Goal: Transaction & Acquisition: Purchase product/service

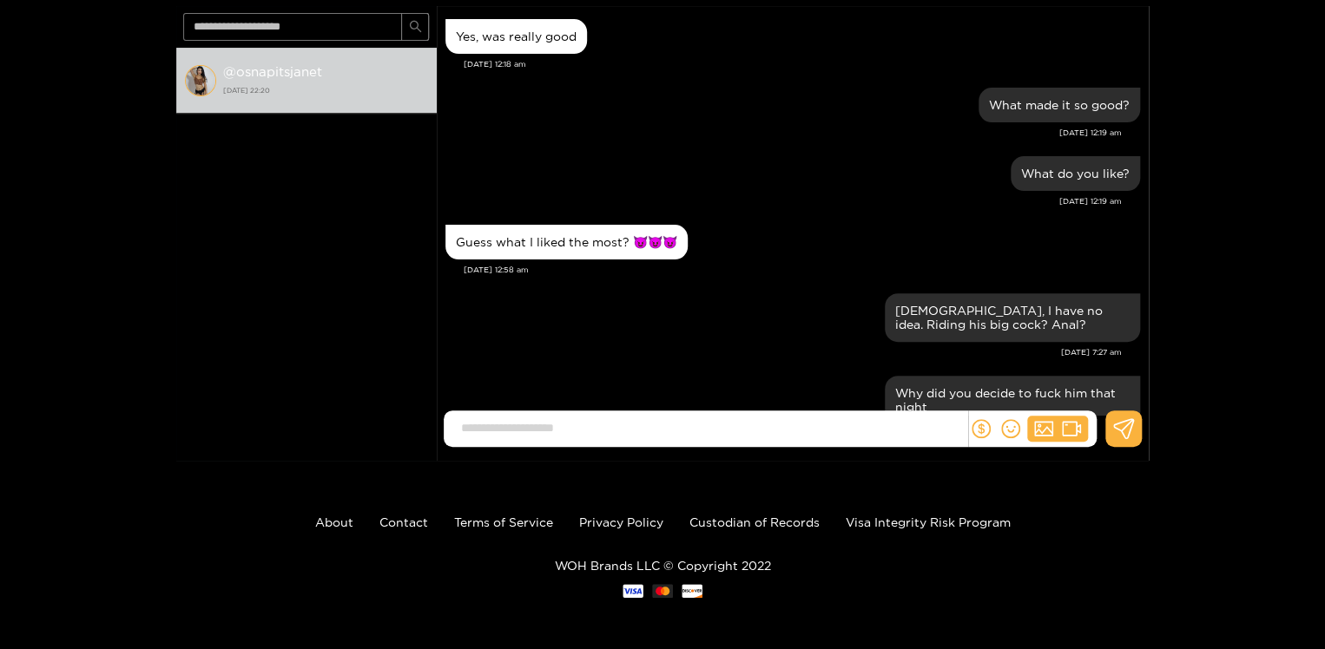
scroll to position [1701, 0]
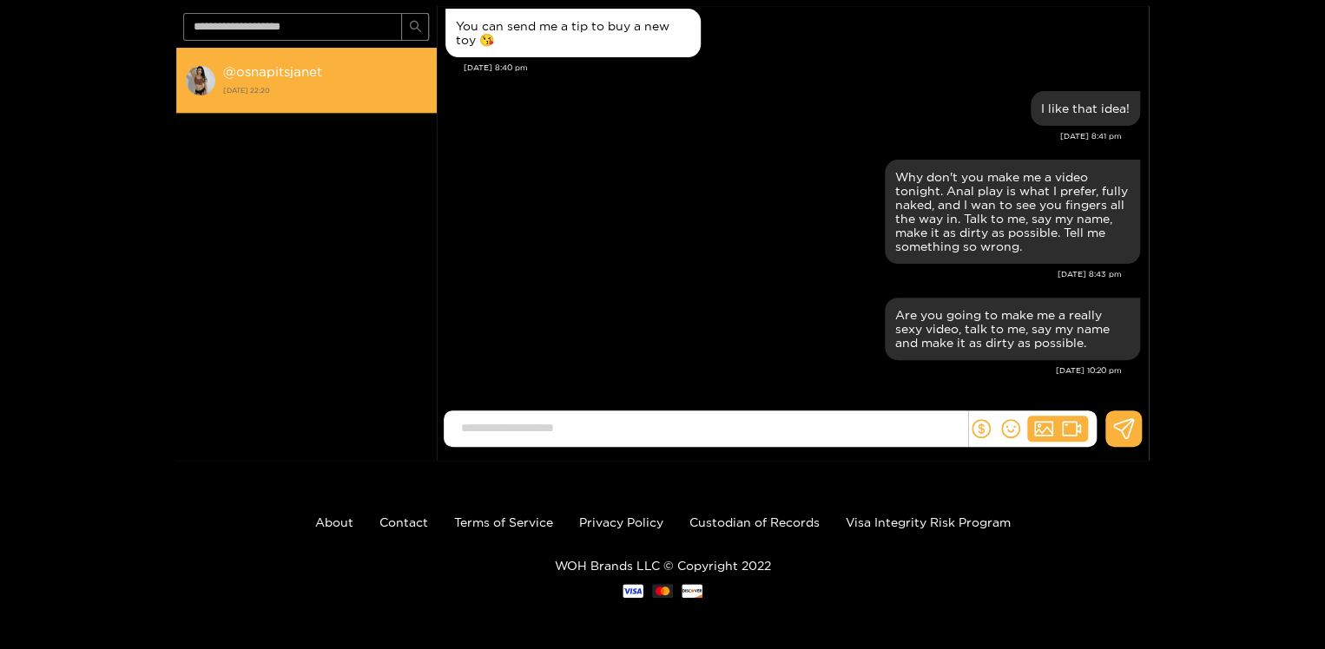
click at [295, 82] on strong "[DATE] 22:20" at bounding box center [325, 90] width 205 height 16
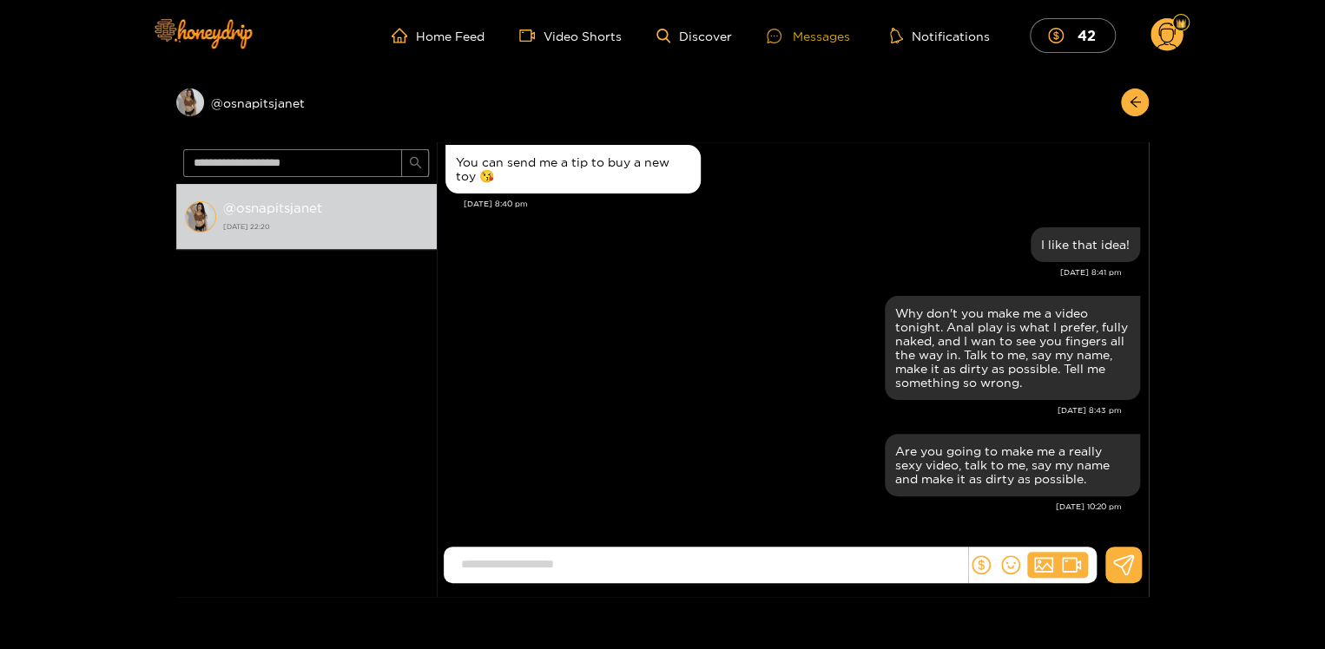
scroll to position [1869, 0]
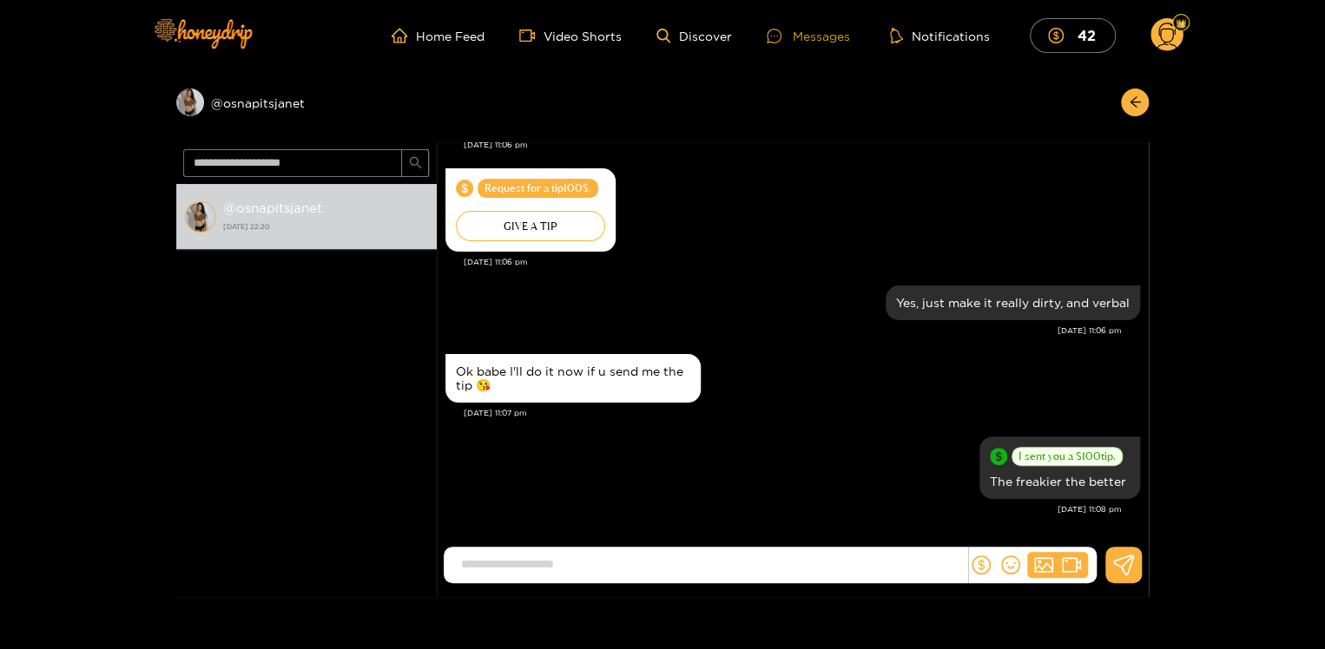
click at [814, 35] on div "Messages" at bounding box center [808, 36] width 83 height 20
click at [809, 36] on div "Messages" at bounding box center [808, 36] width 83 height 20
click at [1171, 44] on icon at bounding box center [1167, 38] width 20 height 30
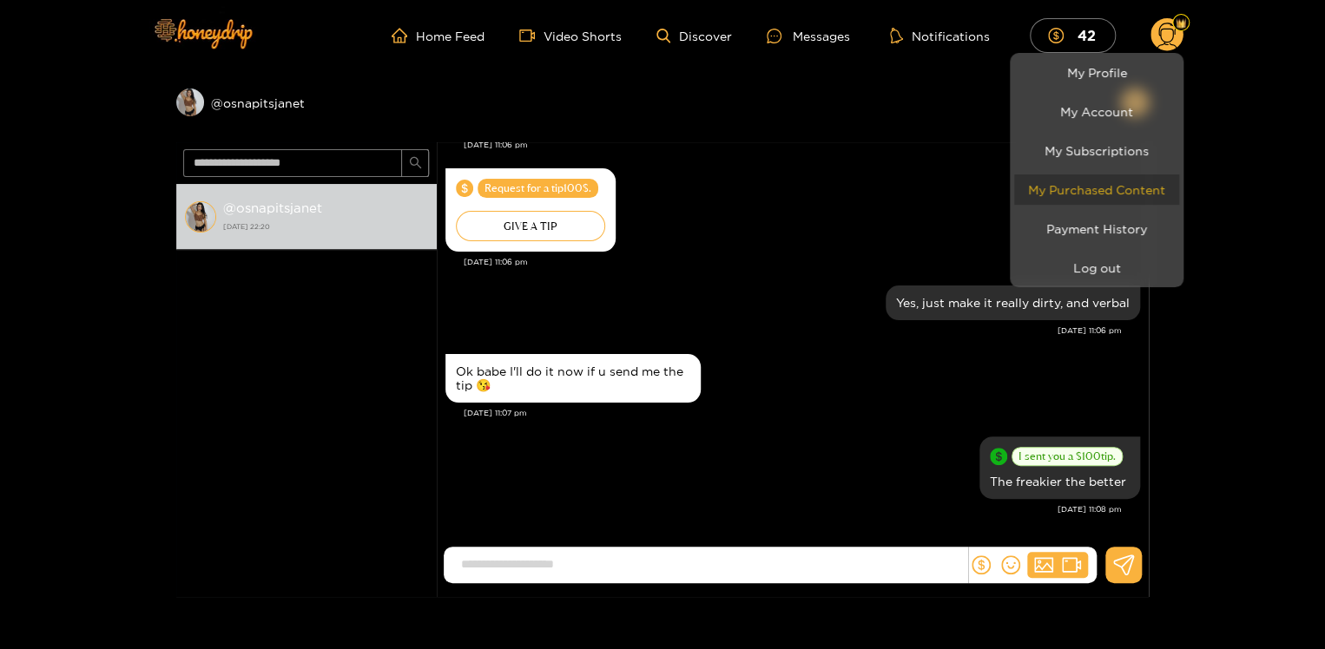
click at [1104, 188] on link "My Purchased Content" at bounding box center [1096, 190] width 165 height 30
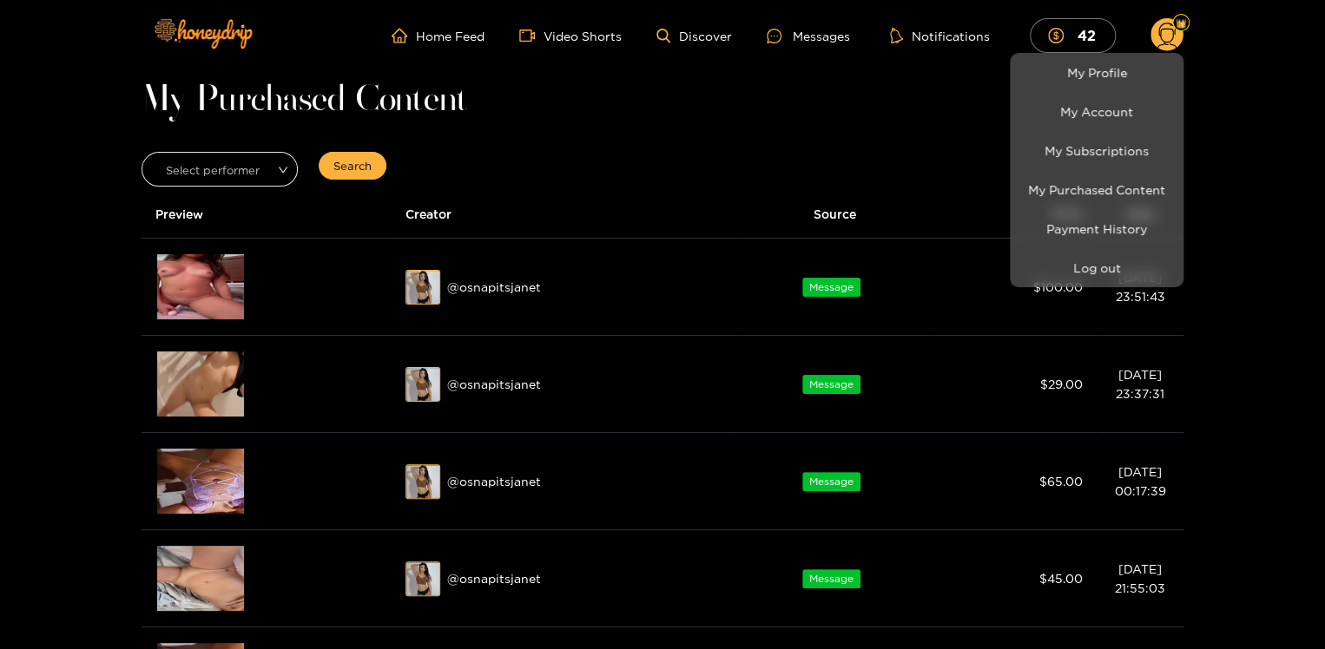
click at [966, 134] on div at bounding box center [662, 324] width 1325 height 649
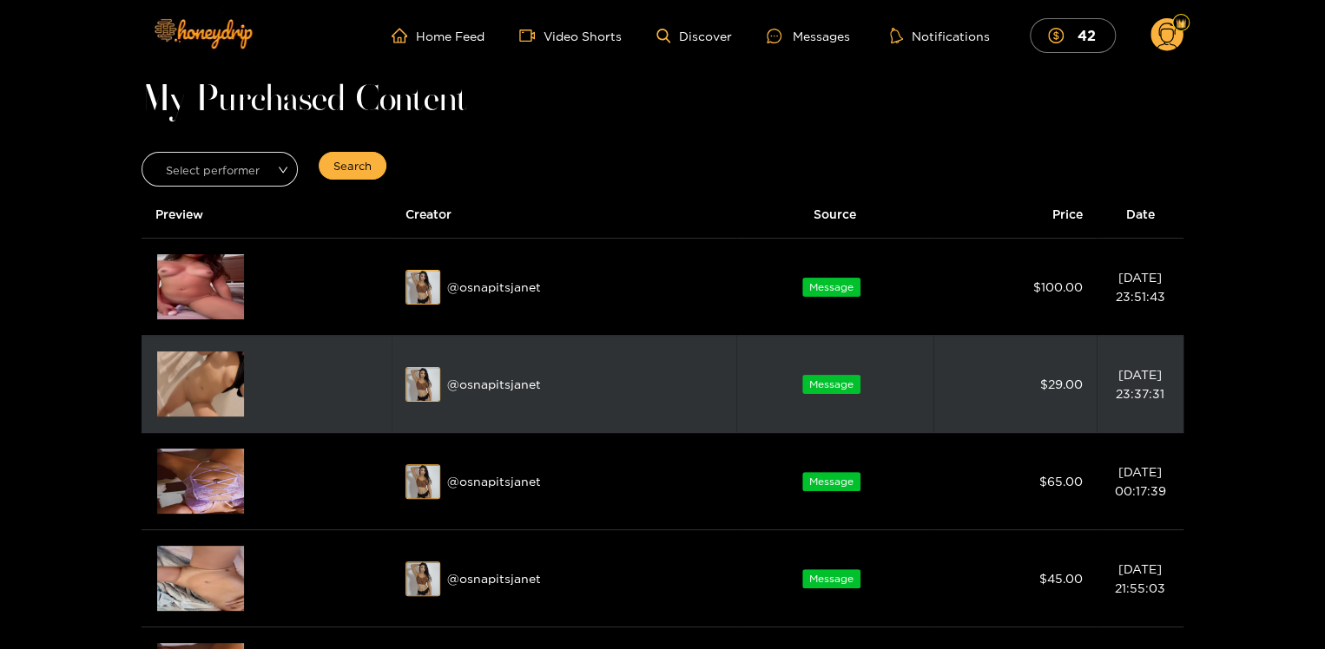
click at [204, 380] on img at bounding box center [200, 384] width 87 height 65
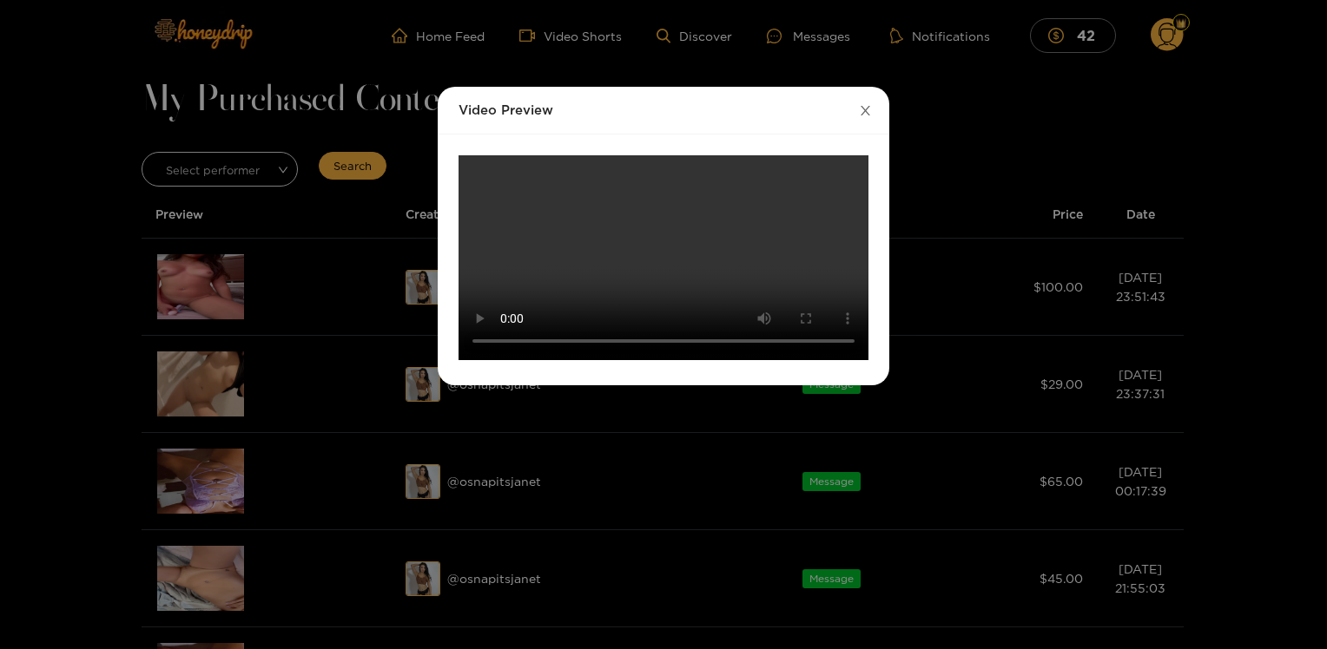
click at [868, 106] on icon "close" at bounding box center [865, 110] width 13 height 13
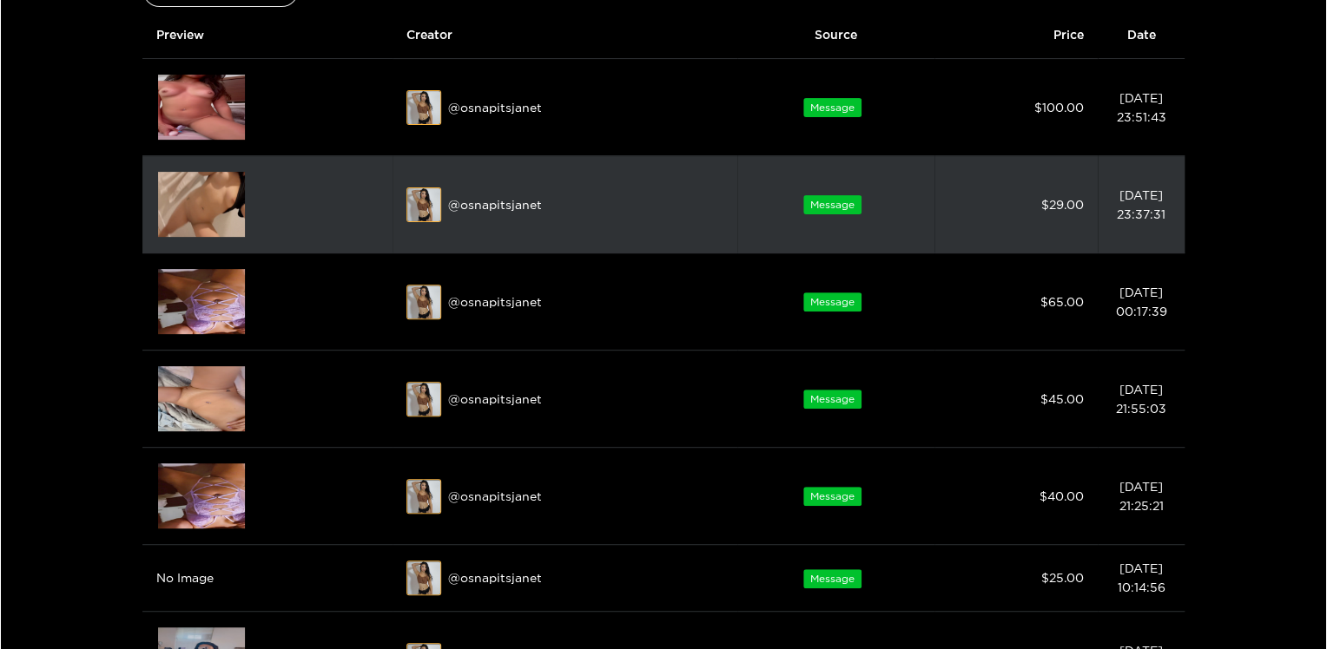
scroll to position [181, 0]
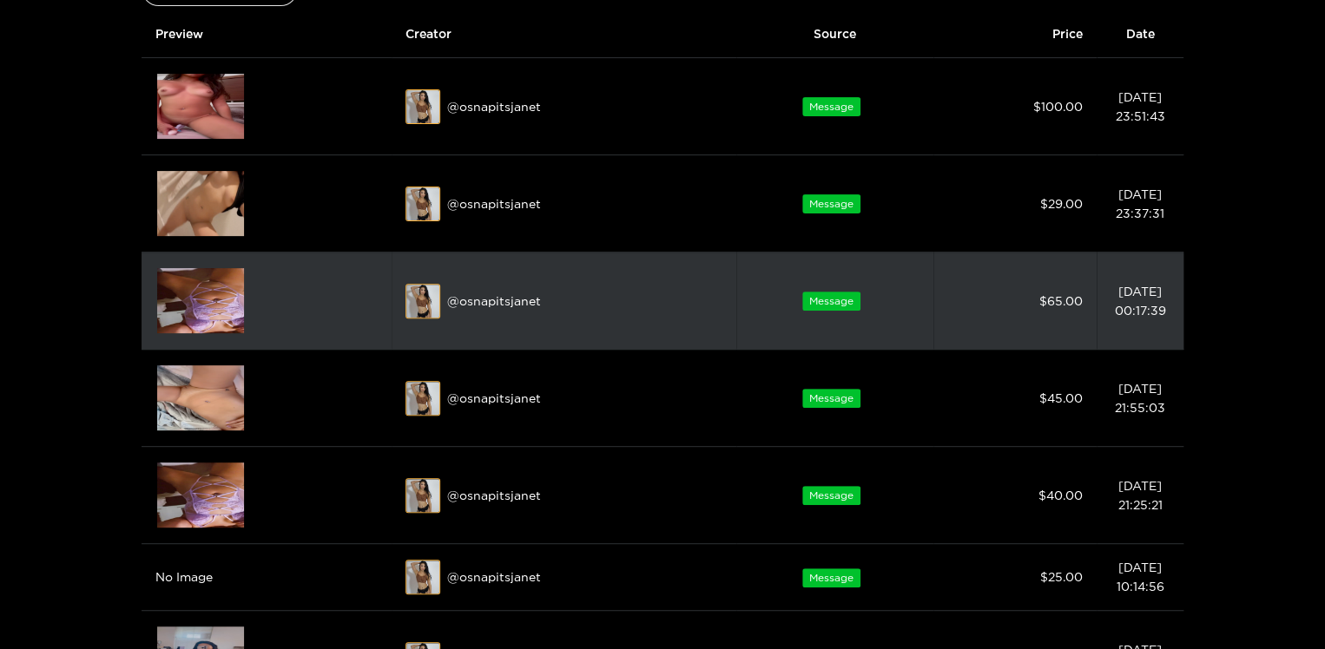
click at [215, 296] on img at bounding box center [200, 300] width 87 height 65
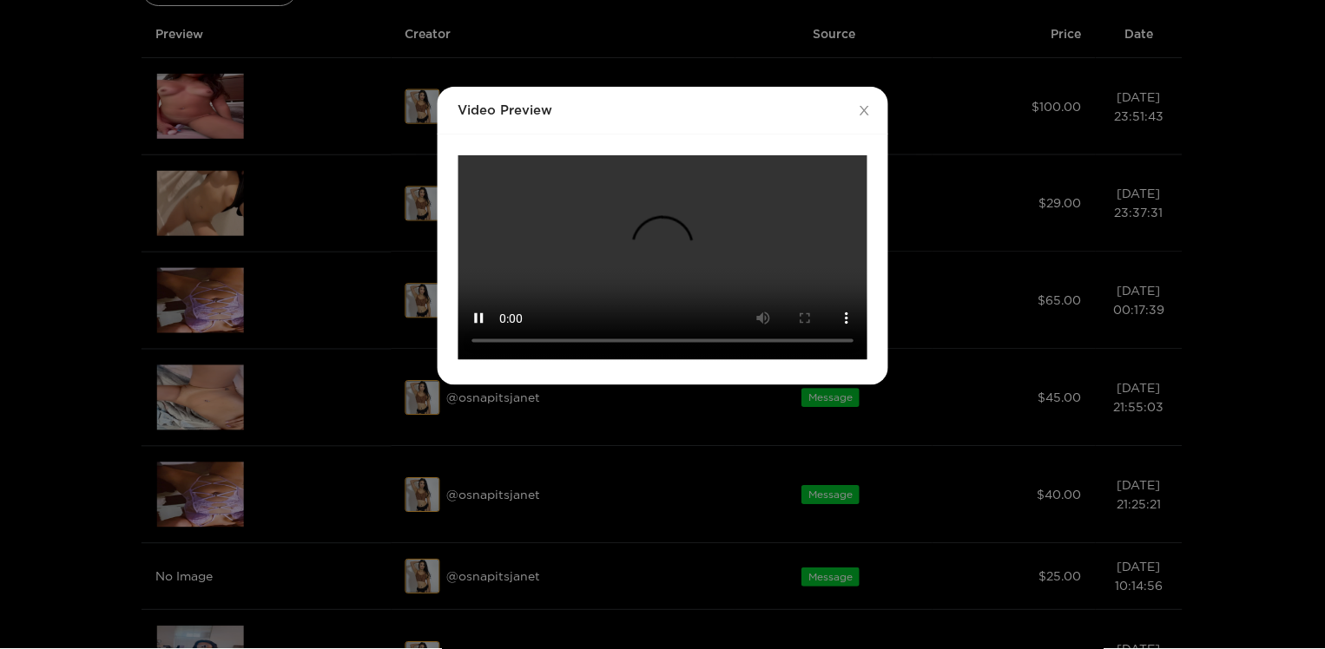
scroll to position [135, 0]
click at [1246, 27] on div "Video Preview Your browser does not support the video tag." at bounding box center [663, 324] width 1327 height 649
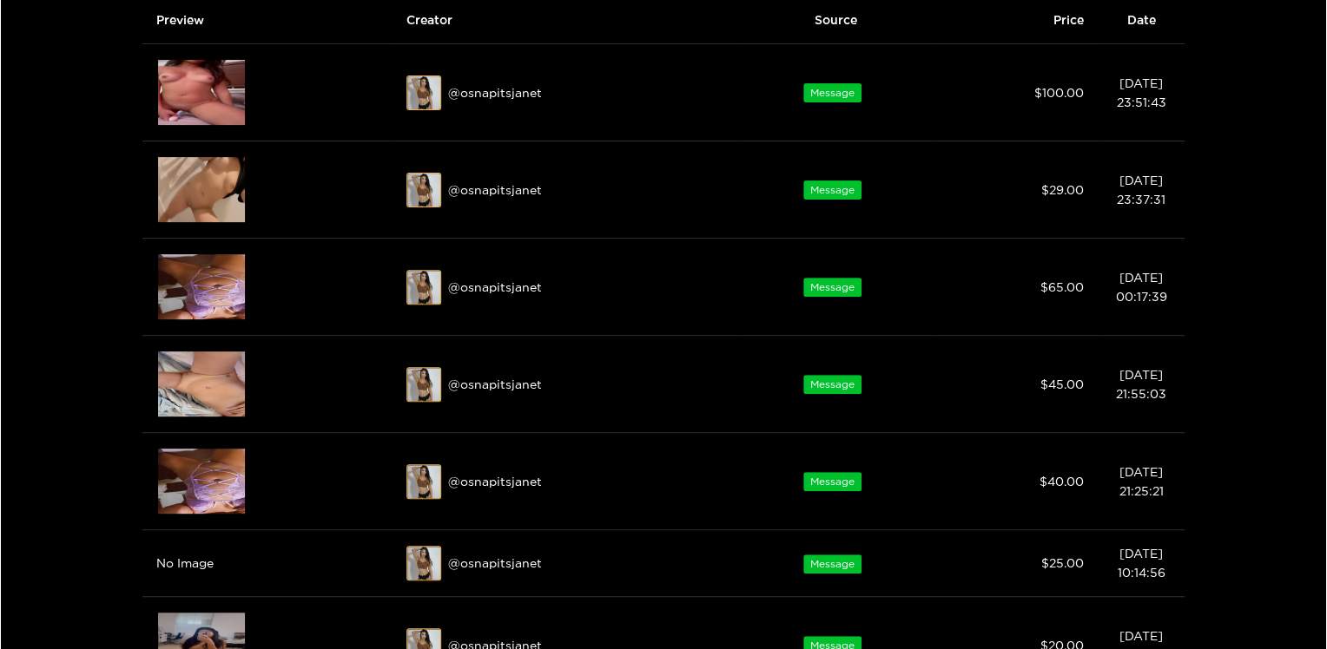
scroll to position [188, 0]
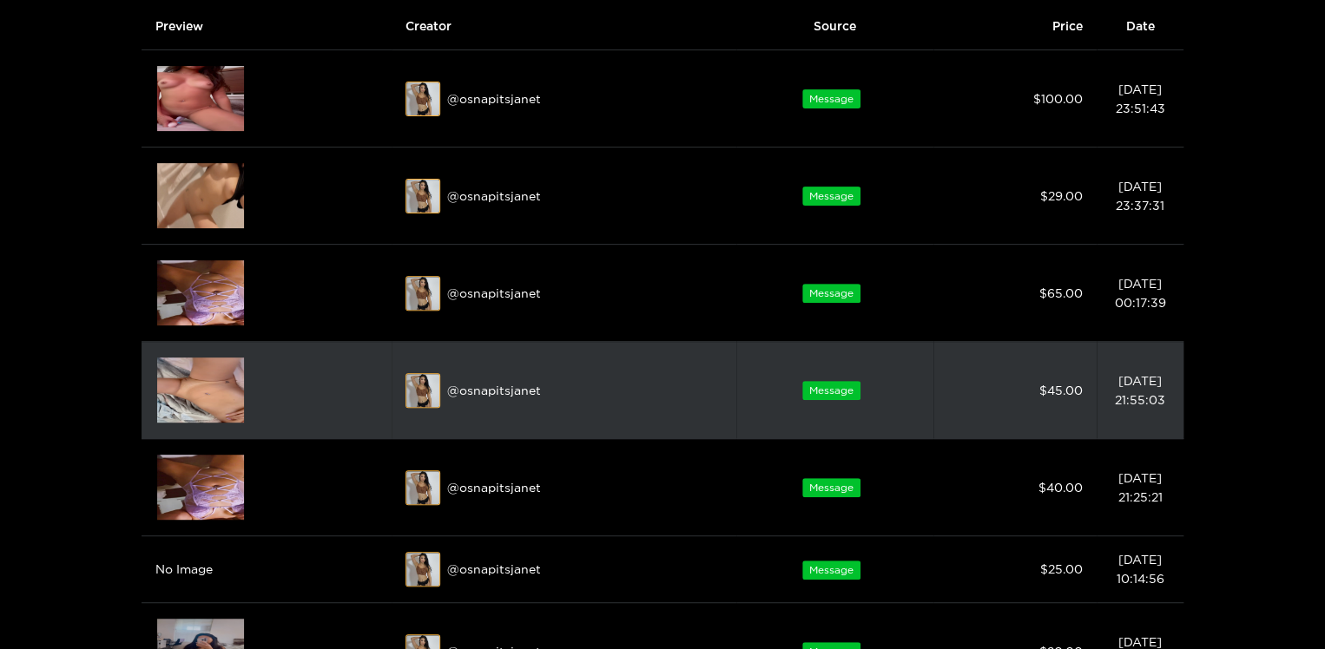
click at [201, 388] on img at bounding box center [200, 390] width 87 height 65
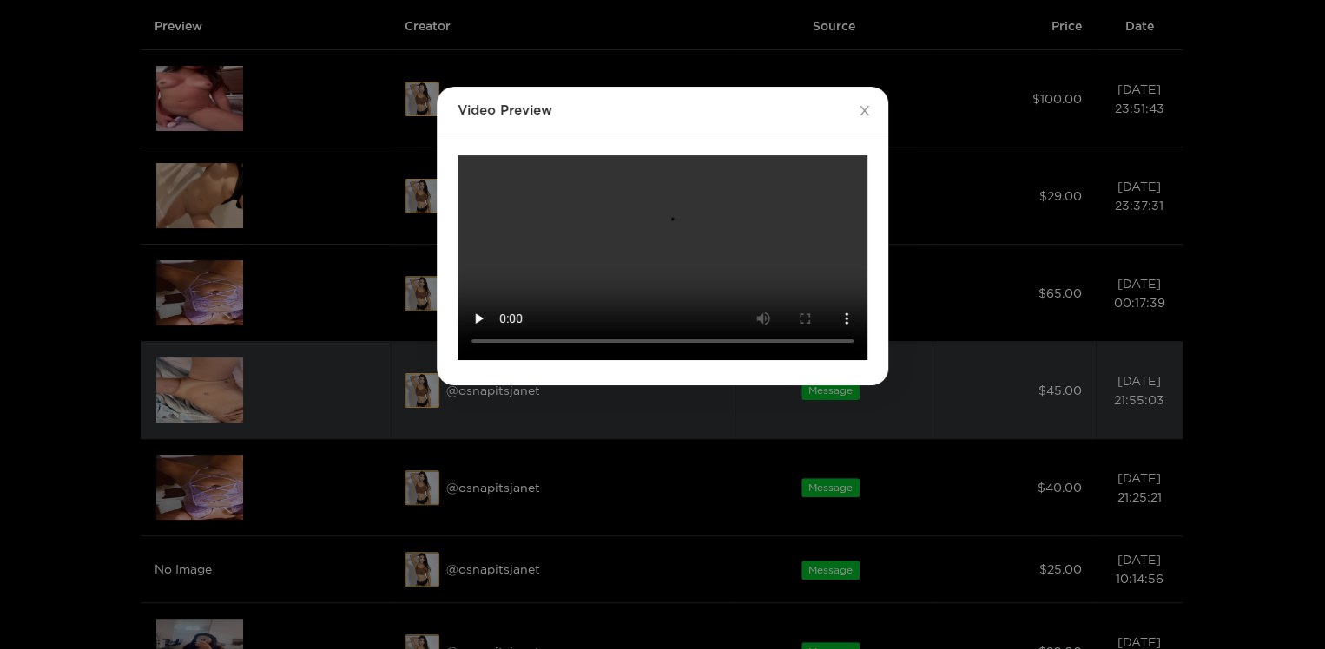
scroll to position [0, 0]
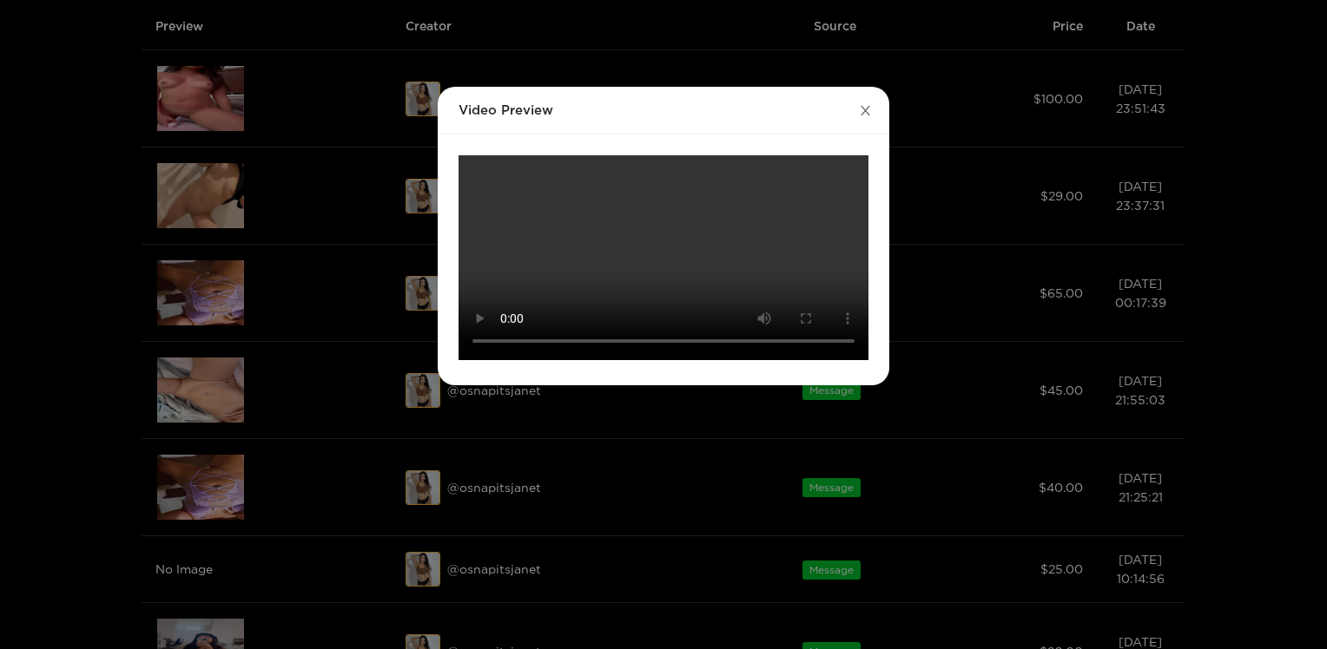
click at [865, 115] on icon "close" at bounding box center [865, 110] width 13 height 13
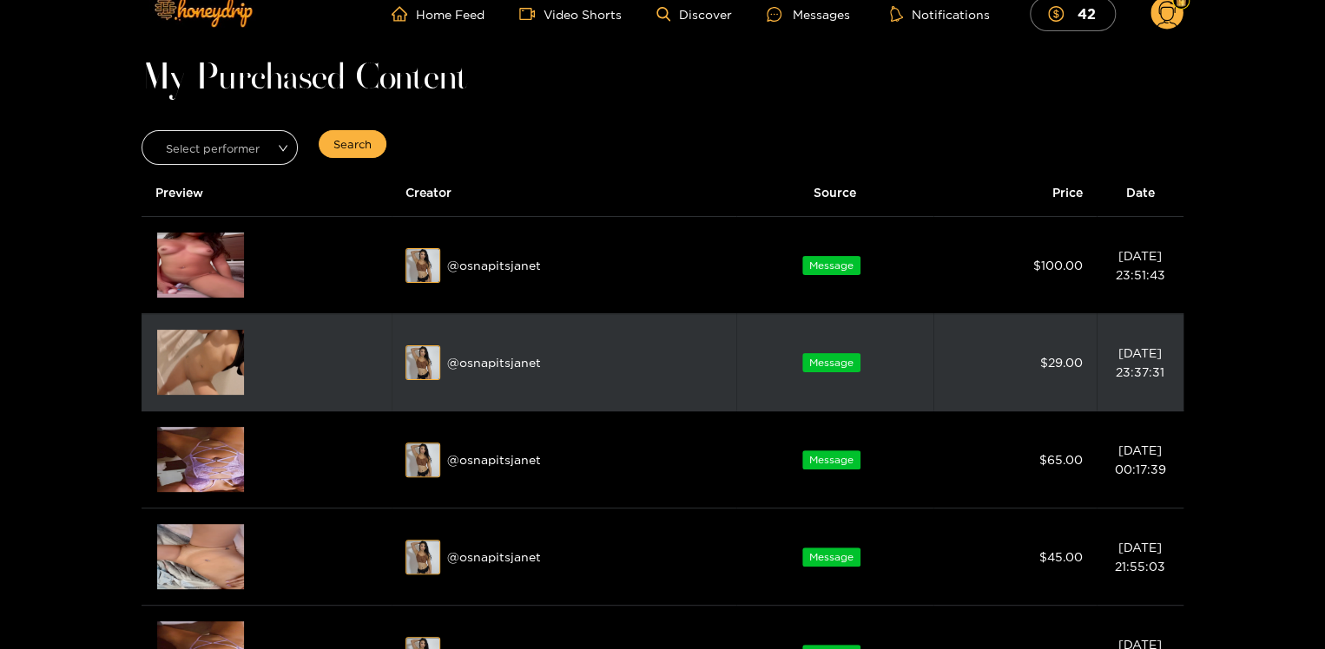
click at [894, 162] on div "Select performer Search" at bounding box center [662, 147] width 1063 height 43
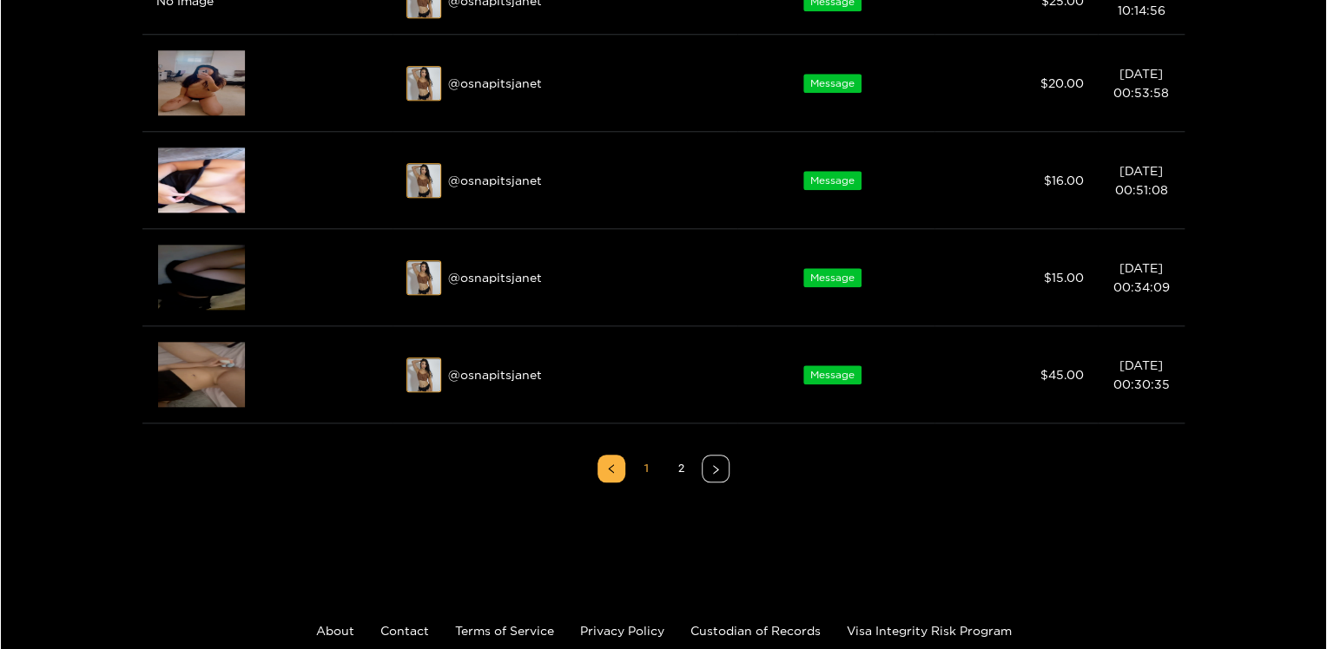
scroll to position [758, 0]
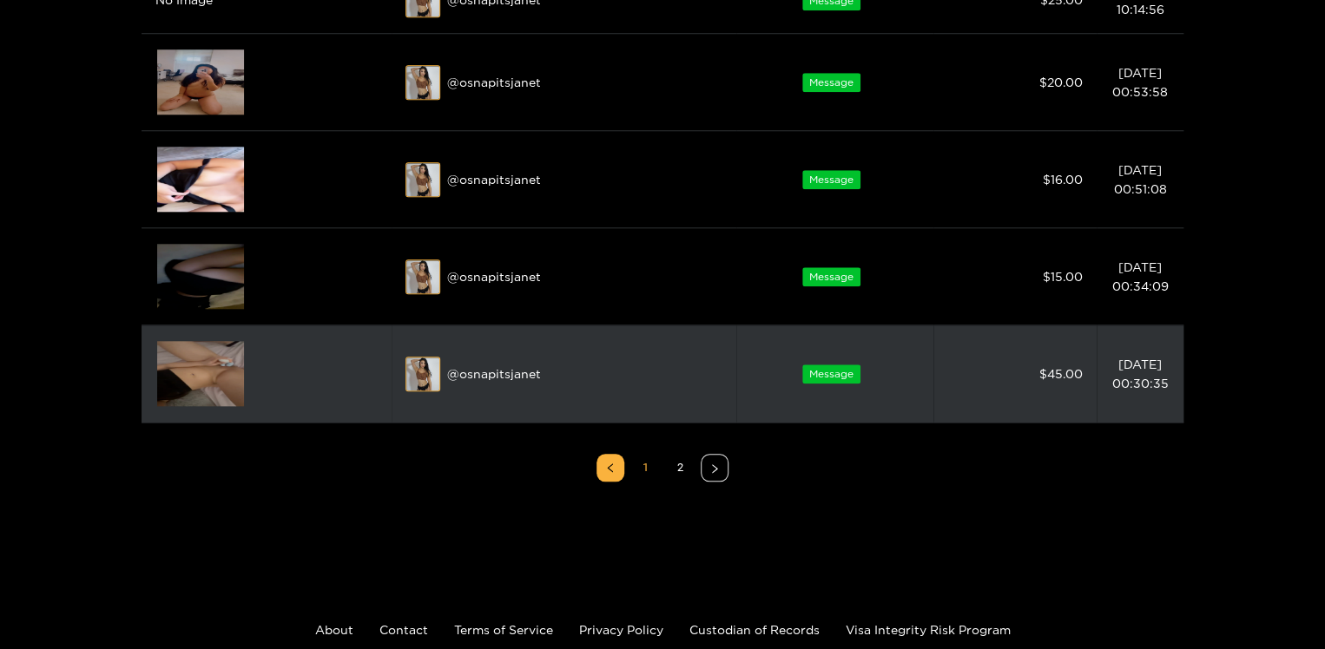
click at [209, 373] on img at bounding box center [200, 373] width 87 height 65
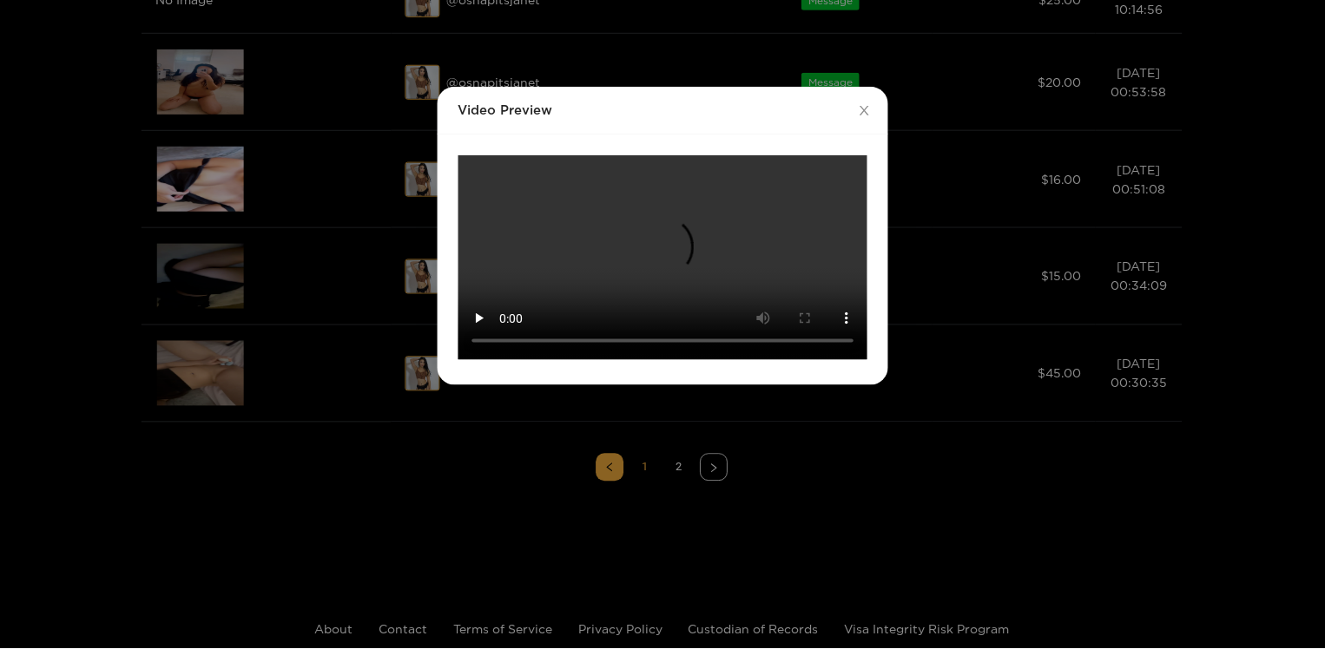
scroll to position [0, 0]
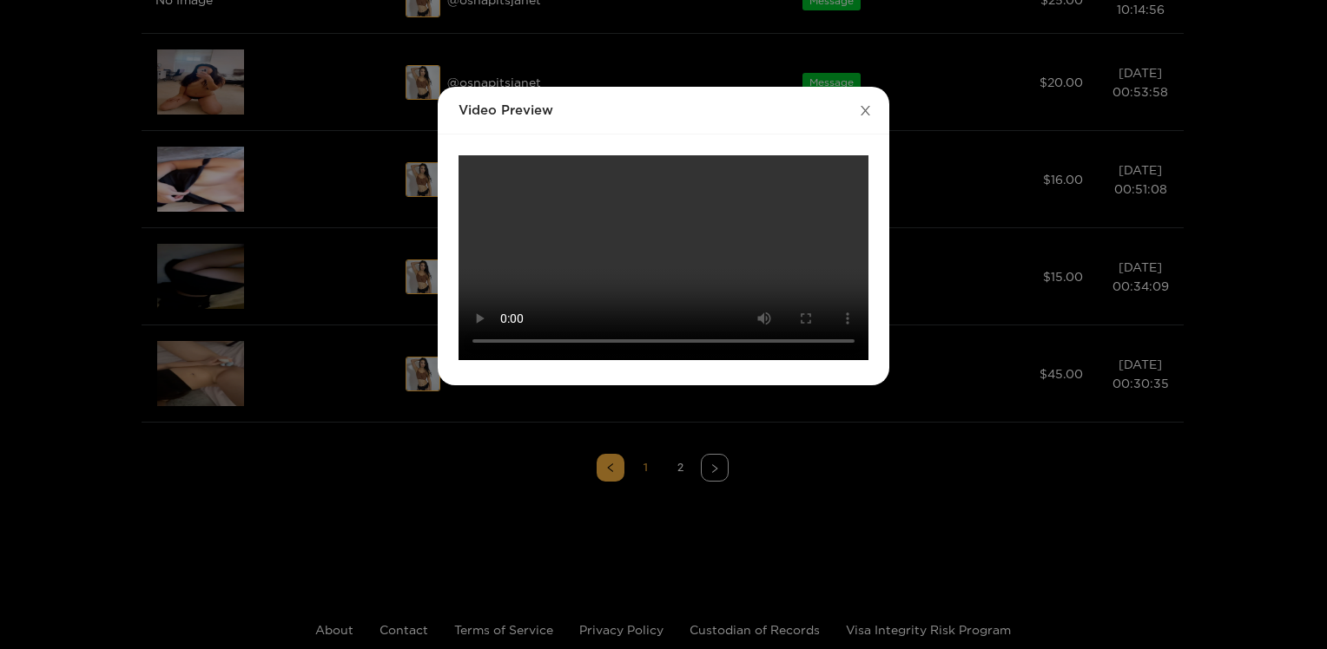
click at [866, 108] on icon "close" at bounding box center [865, 111] width 10 height 10
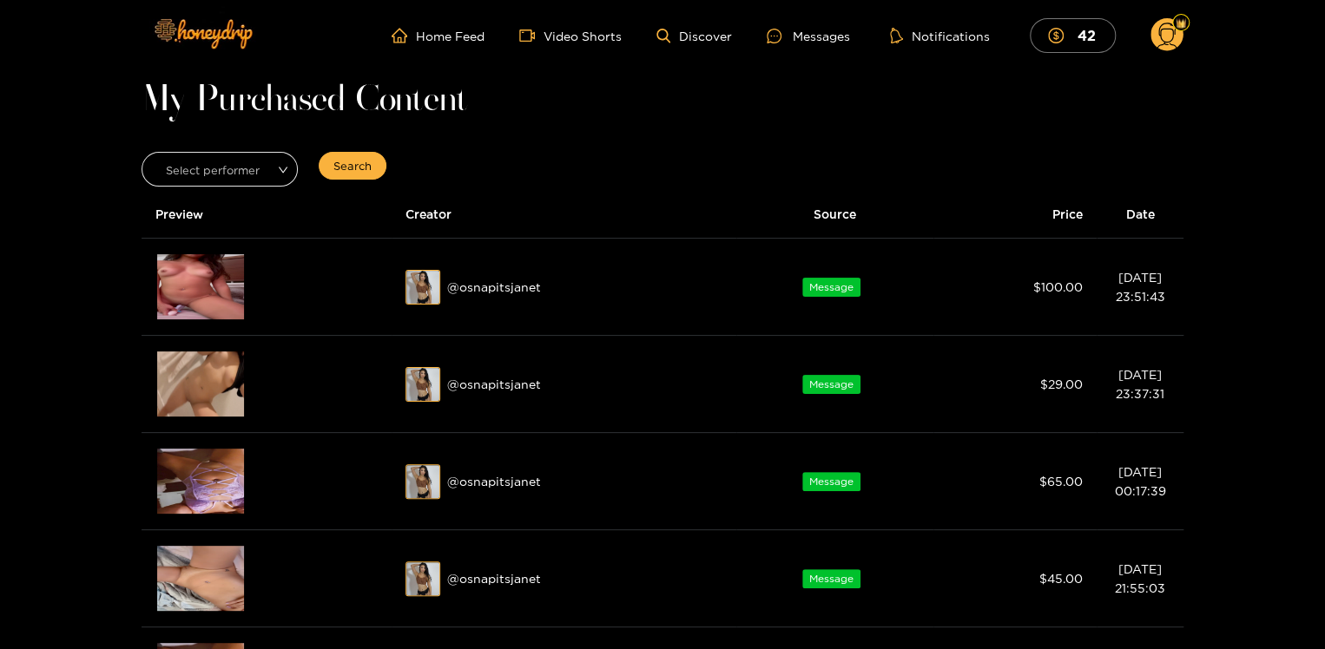
click at [814, 39] on div "Messages" at bounding box center [808, 36] width 83 height 20
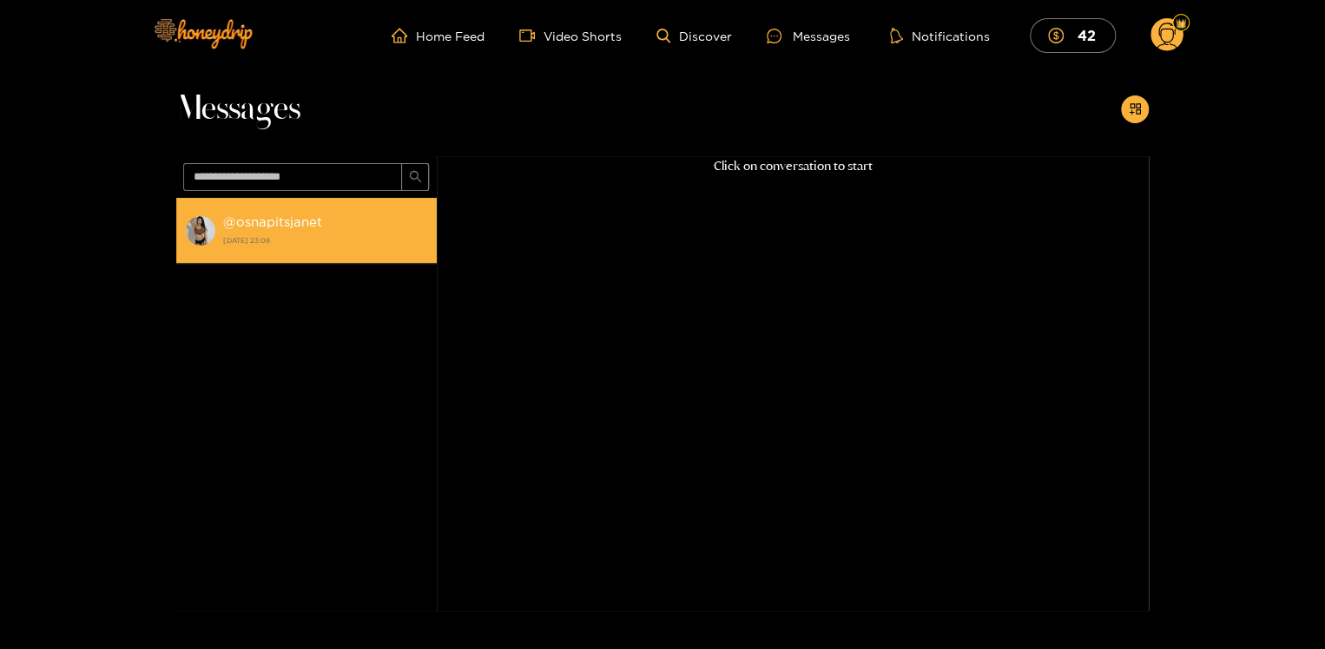
click at [290, 218] on strong "@ osnapitsjanet" at bounding box center [272, 221] width 99 height 15
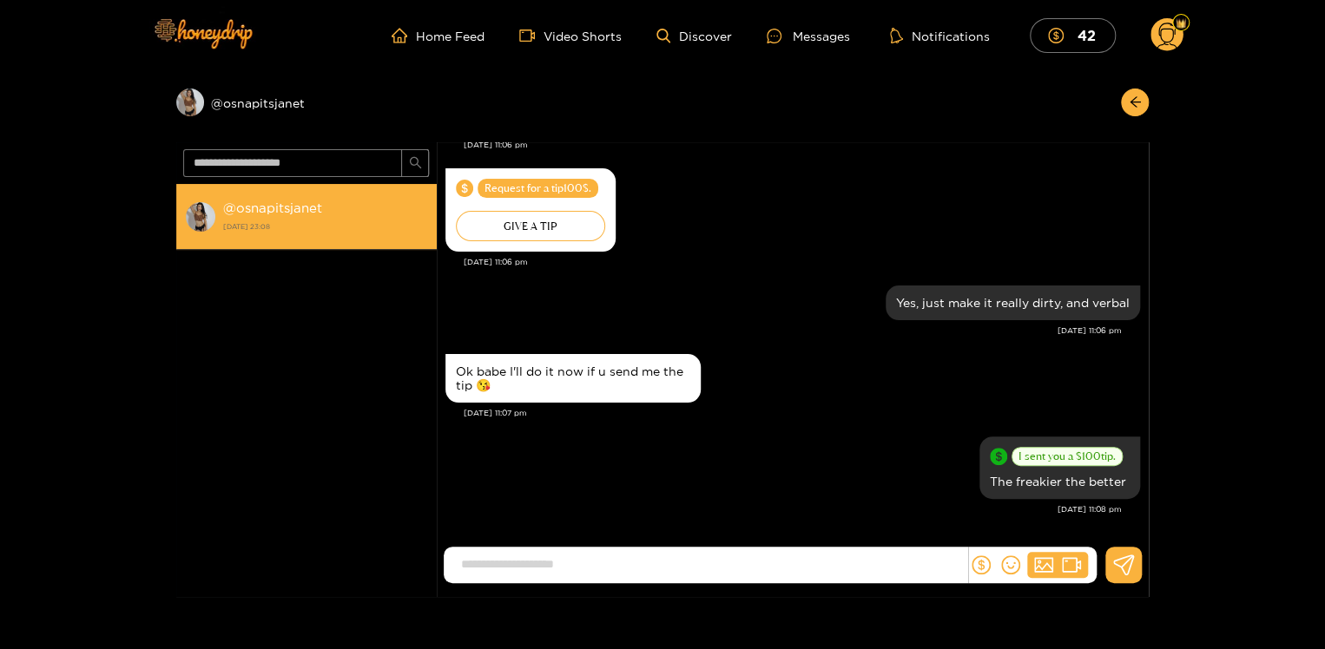
scroll to position [1869, 0]
click at [263, 212] on strong "@ osnapitsjanet" at bounding box center [272, 208] width 99 height 15
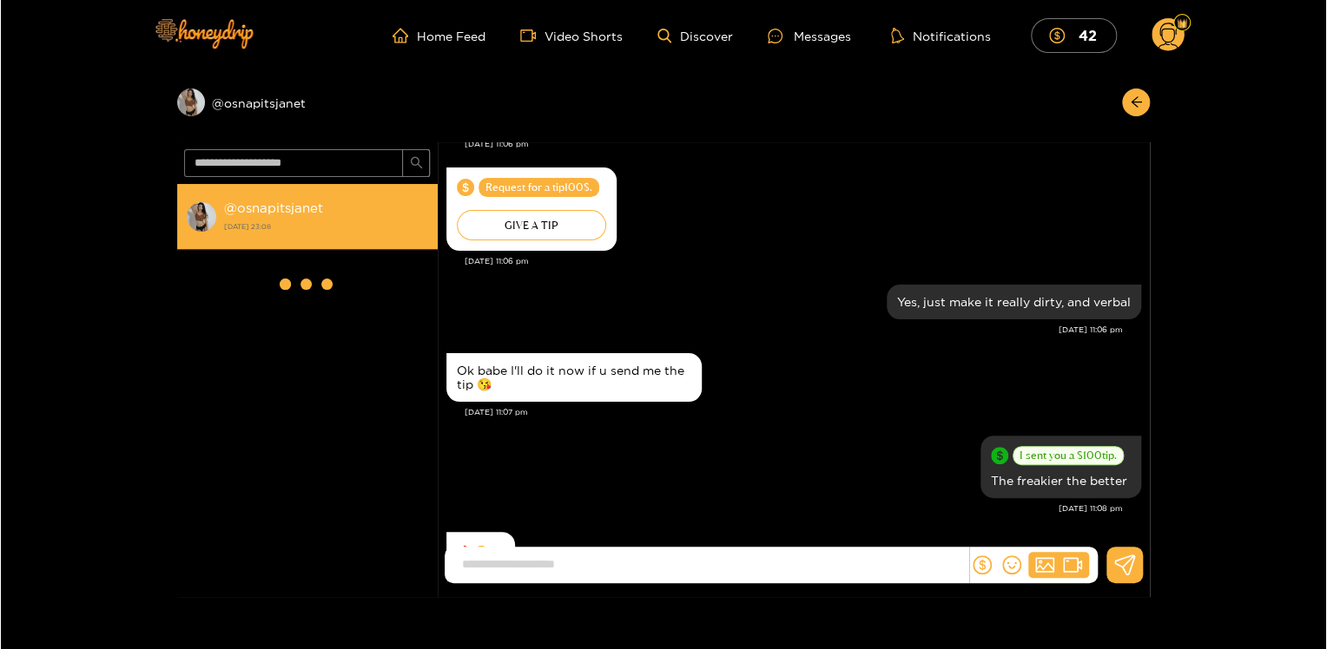
scroll to position [2004, 0]
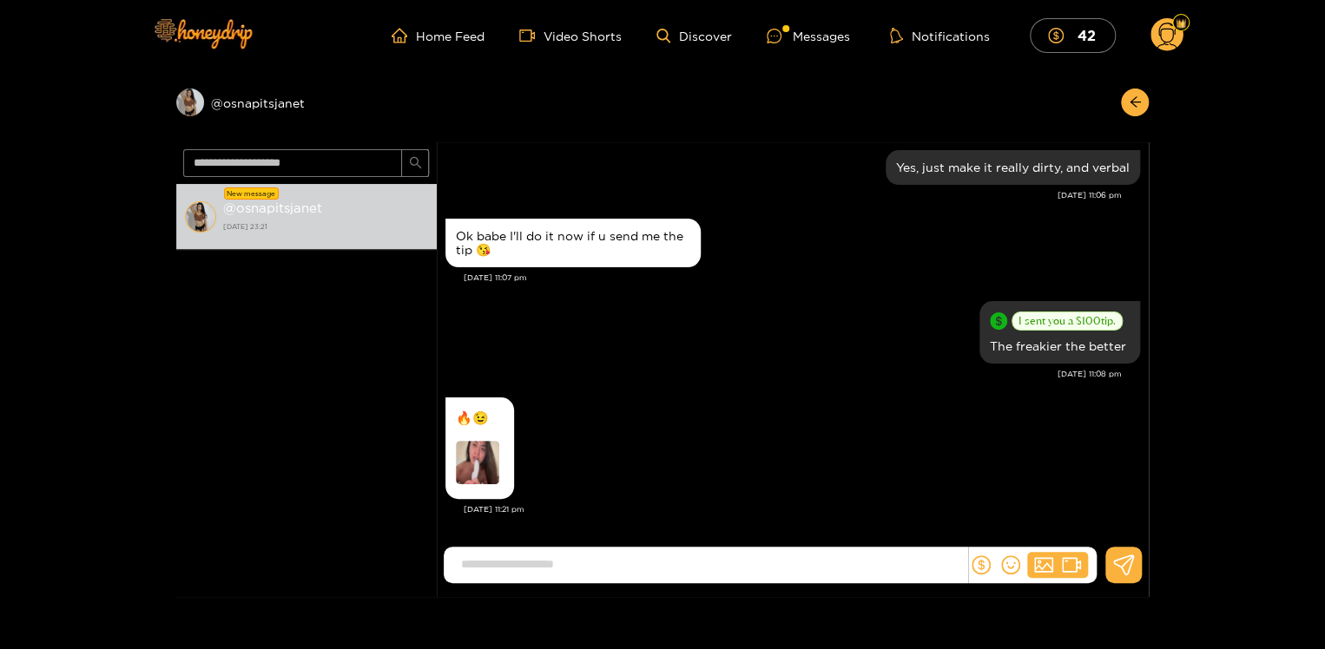
click at [478, 460] on img at bounding box center [477, 462] width 43 height 43
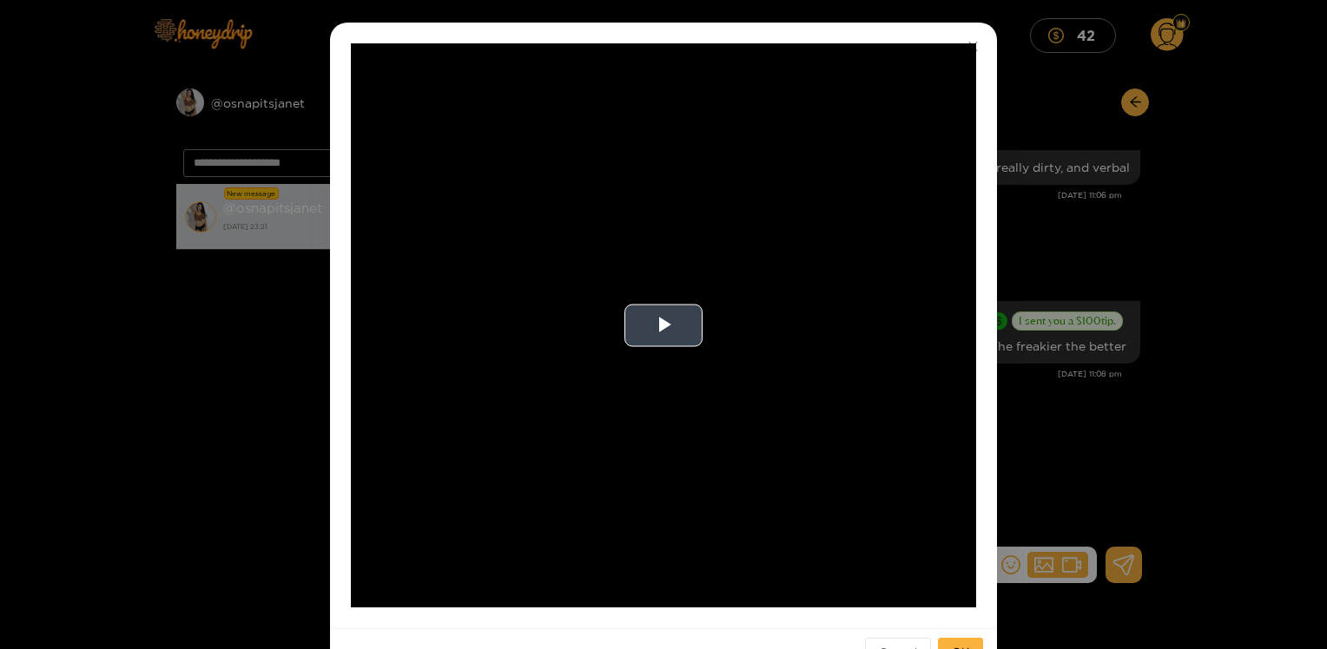
scroll to position [65, 0]
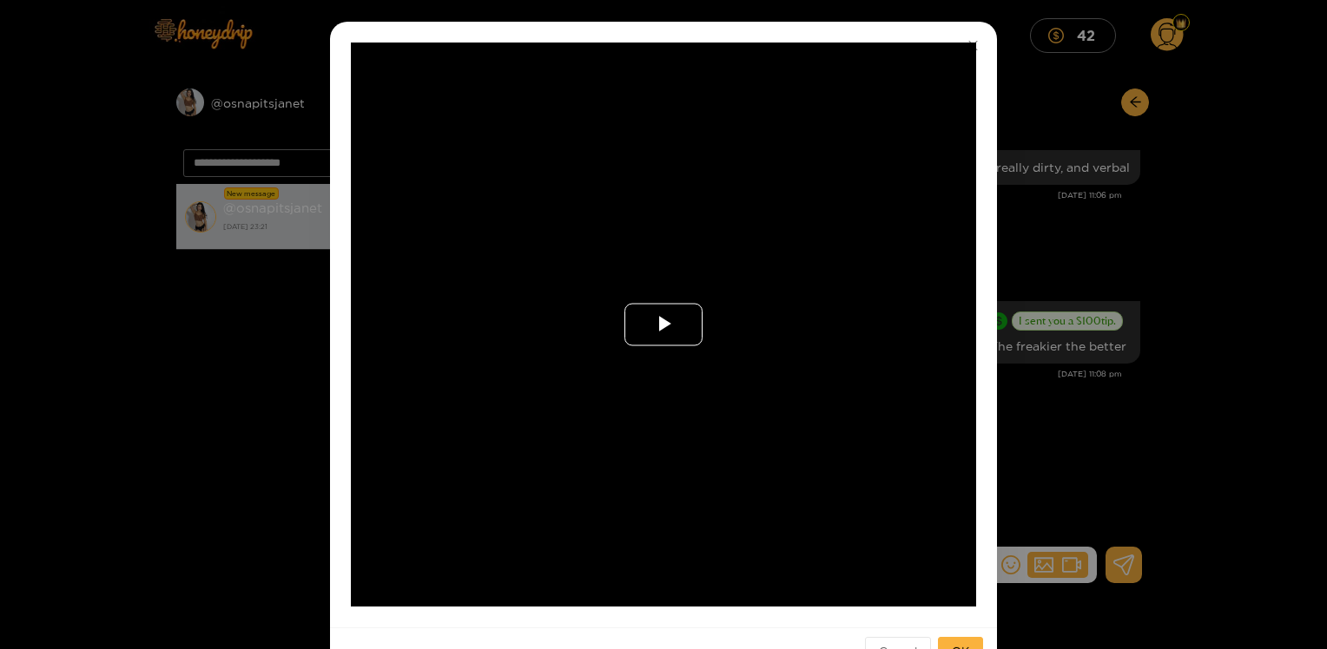
click at [663, 325] on span "Video Player" at bounding box center [663, 325] width 0 height 0
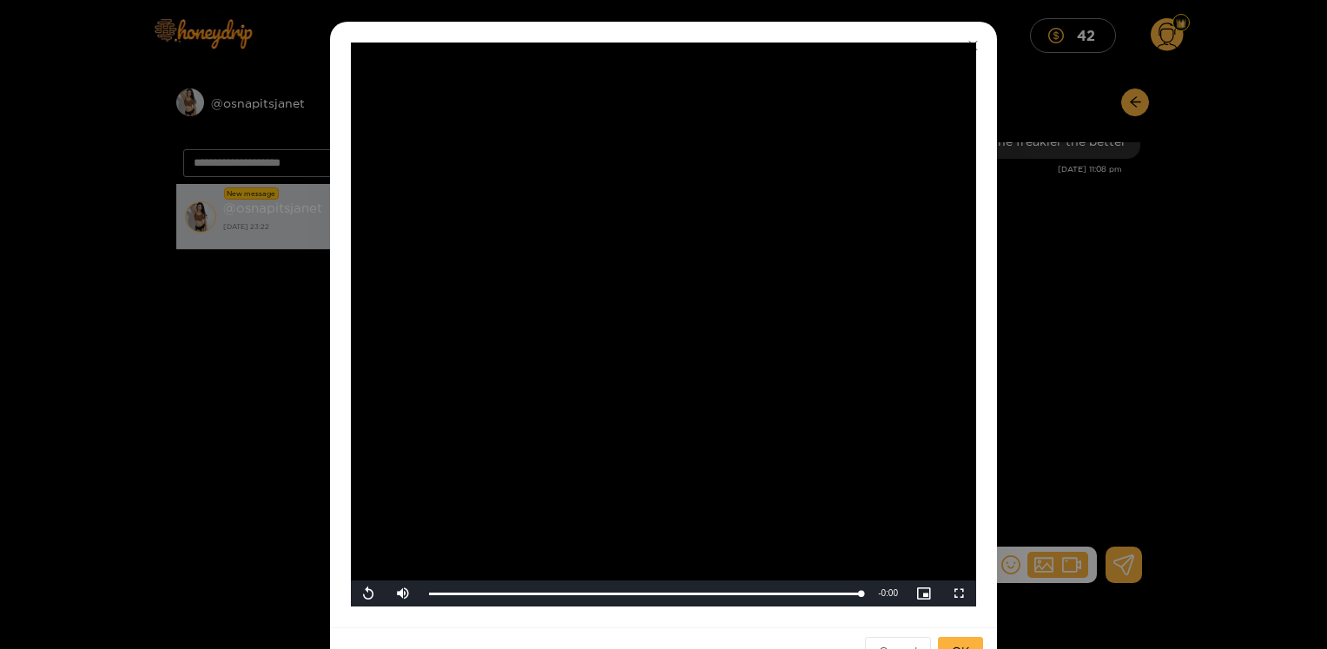
click at [1243, 287] on div "**********" at bounding box center [663, 324] width 1327 height 649
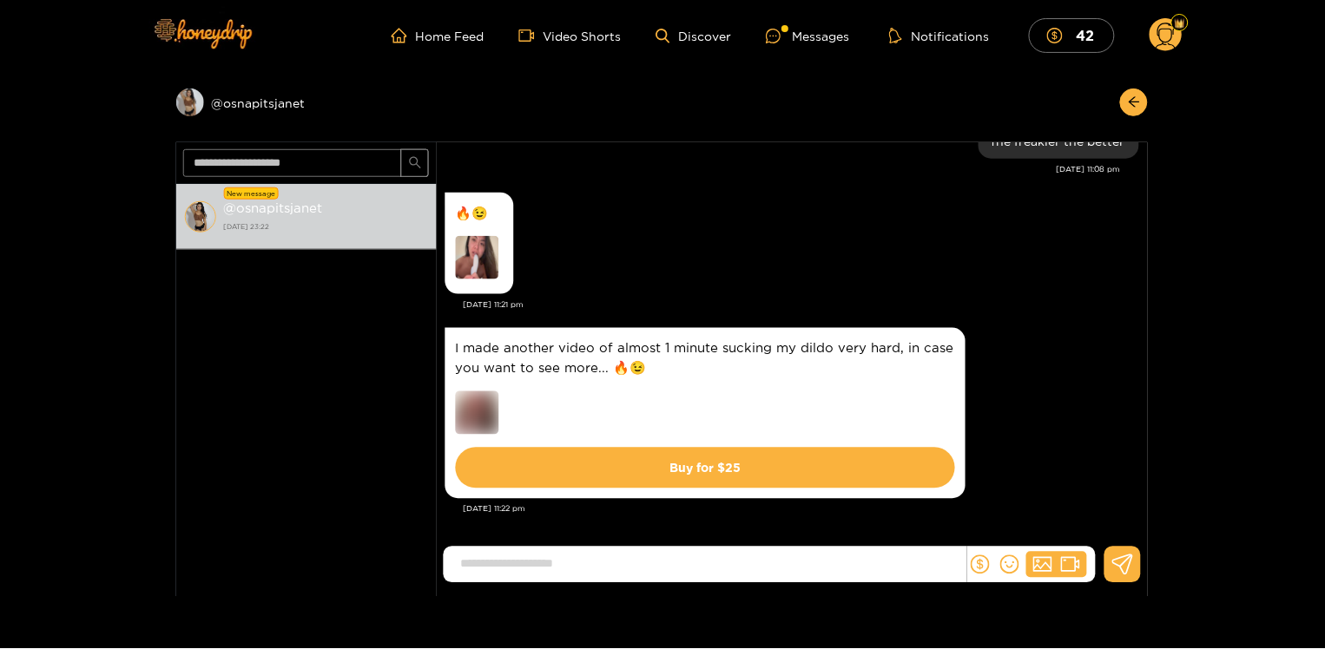
scroll to position [0, 0]
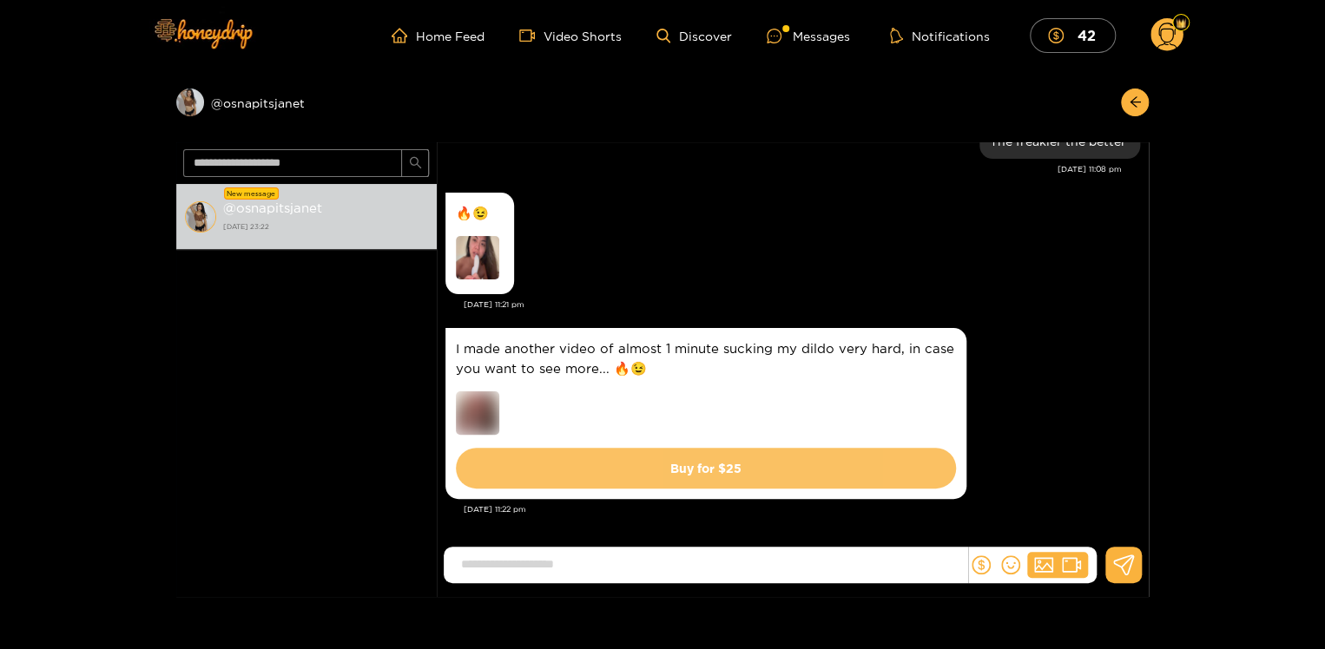
click at [742, 467] on button "Buy for $ 25" at bounding box center [706, 468] width 500 height 41
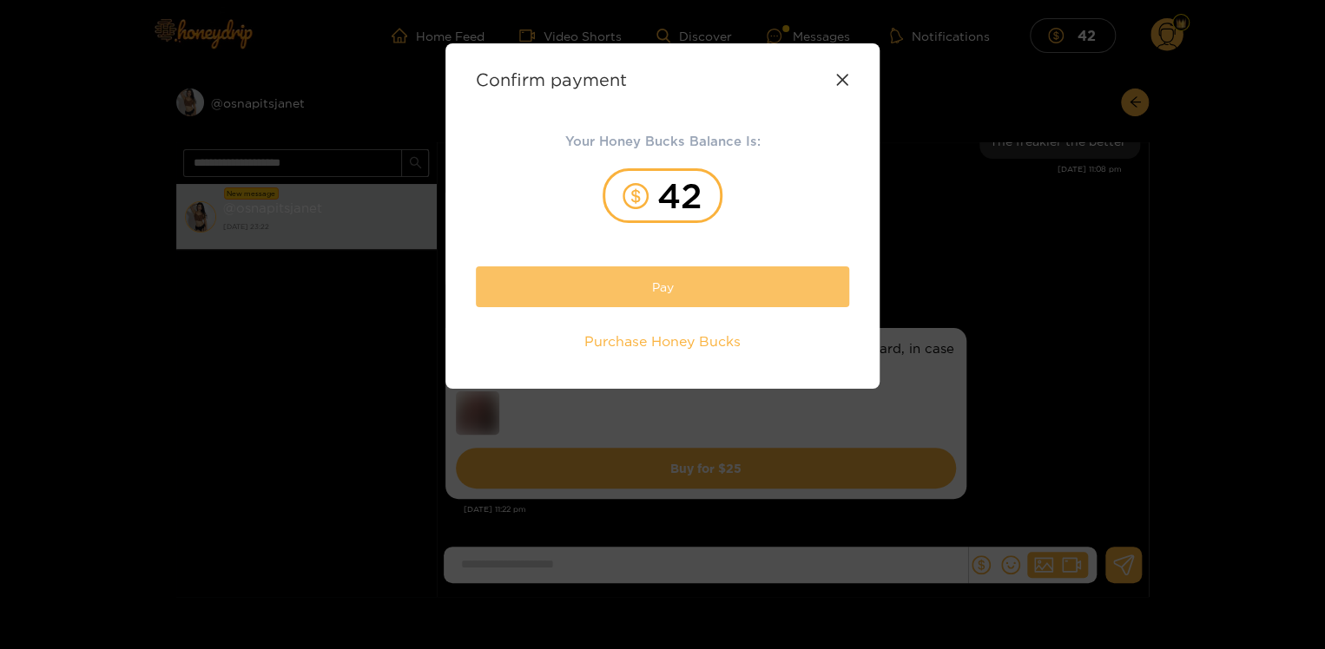
click at [688, 286] on button "Pay" at bounding box center [662, 287] width 373 height 41
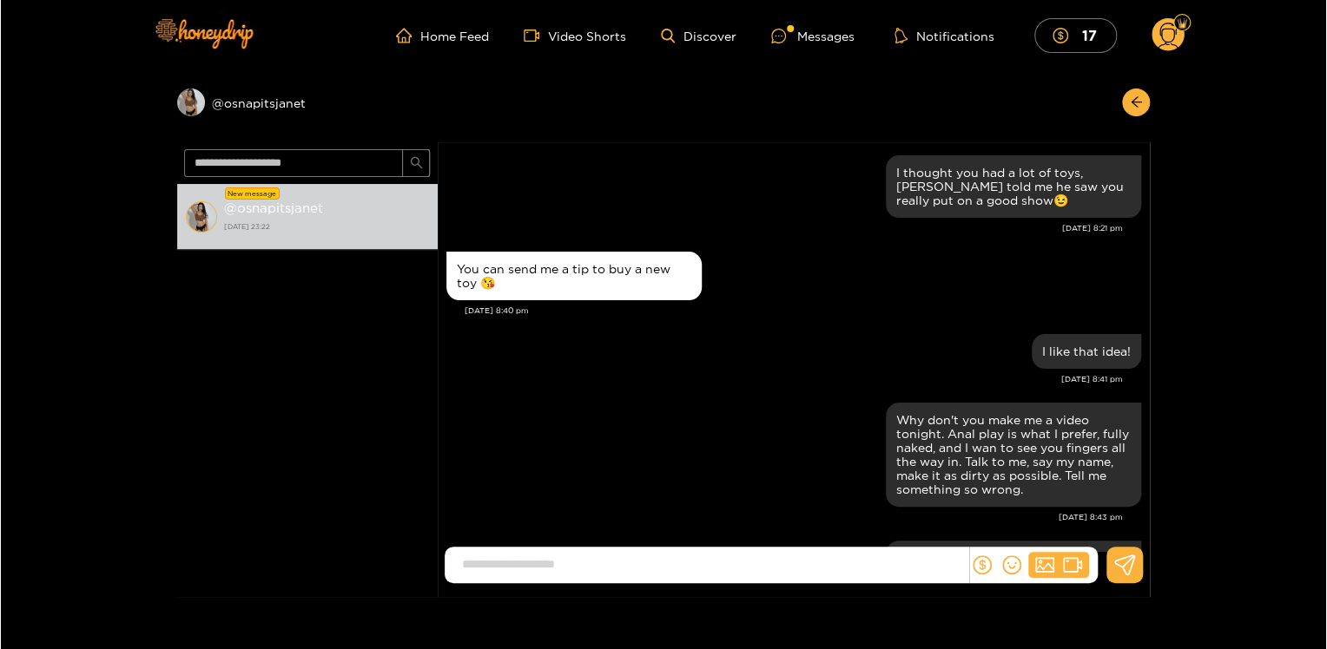
scroll to position [2008, 0]
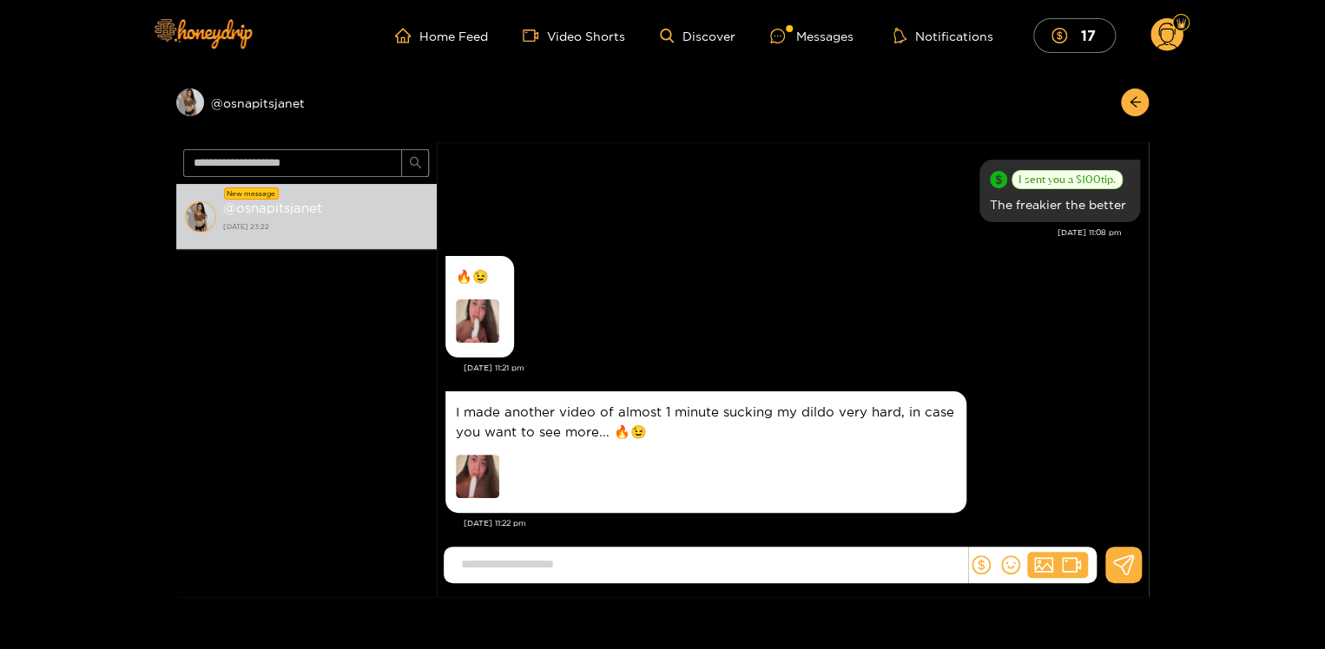
click at [465, 468] on img at bounding box center [477, 476] width 43 height 43
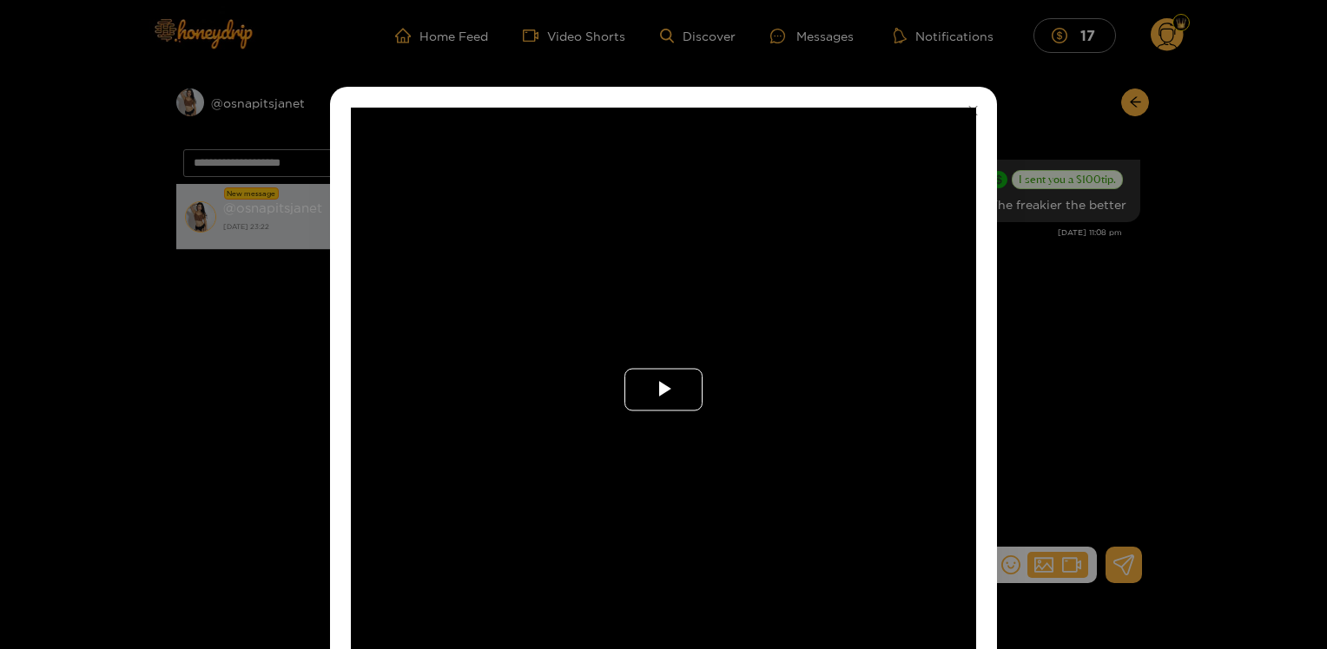
click at [663, 390] on span "Video Player" at bounding box center [663, 390] width 0 height 0
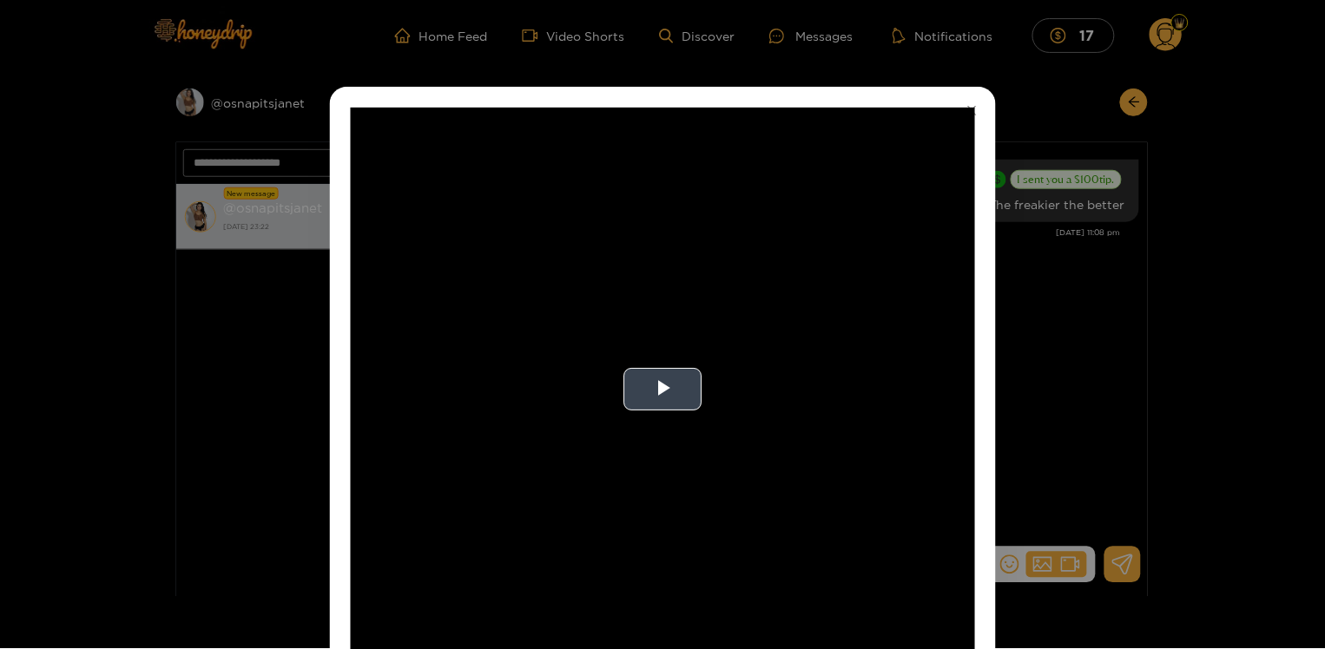
scroll to position [23, 0]
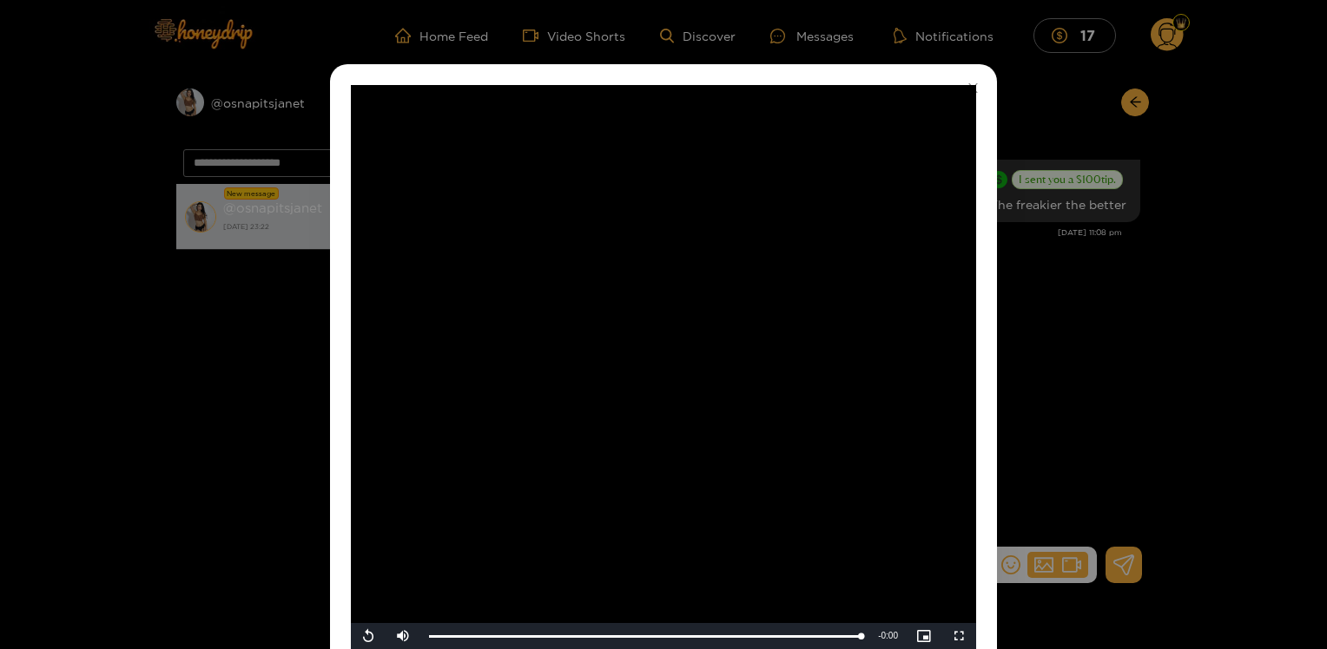
click at [1278, 234] on div "**********" at bounding box center [663, 324] width 1327 height 649
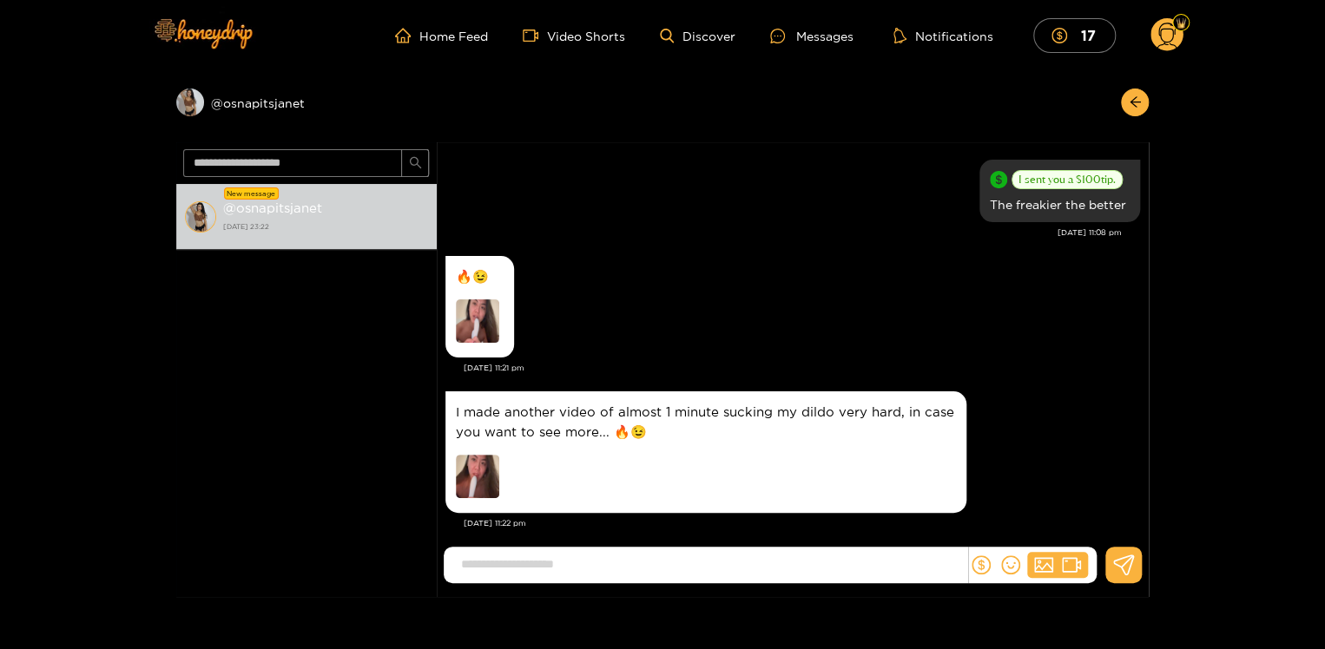
click at [827, 570] on input at bounding box center [709, 564] width 515 height 29
type input "********"
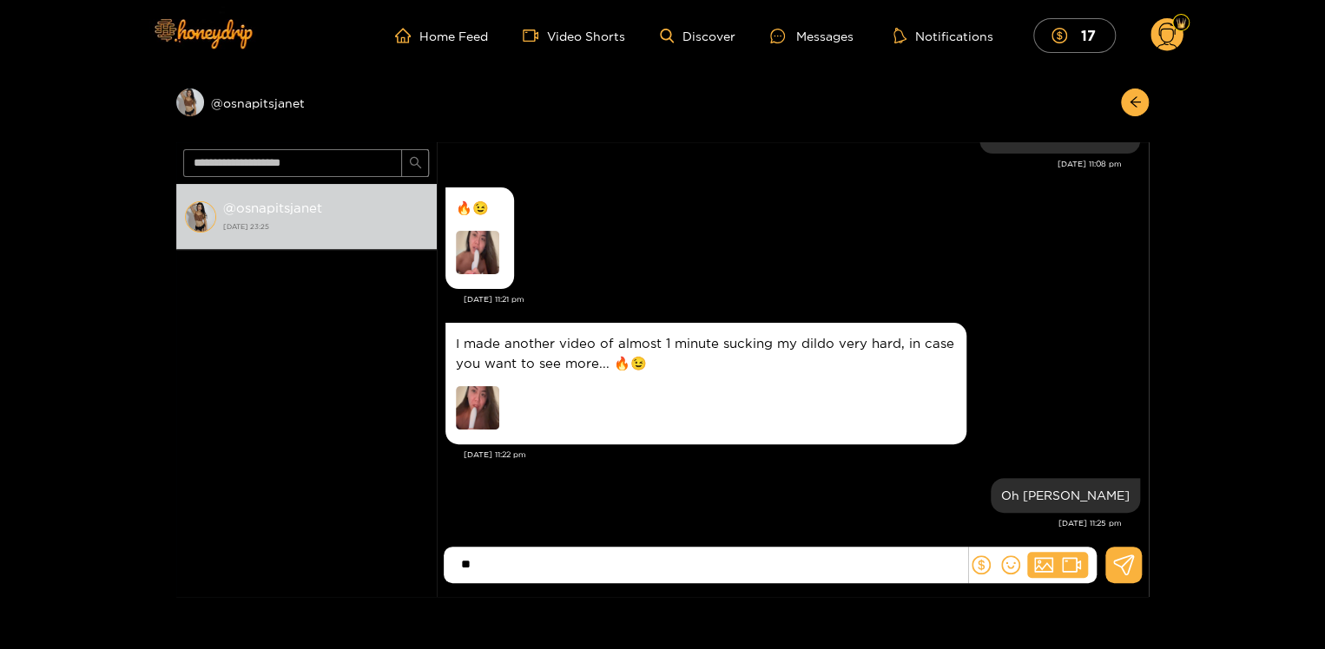
type input "*"
type input "**********"
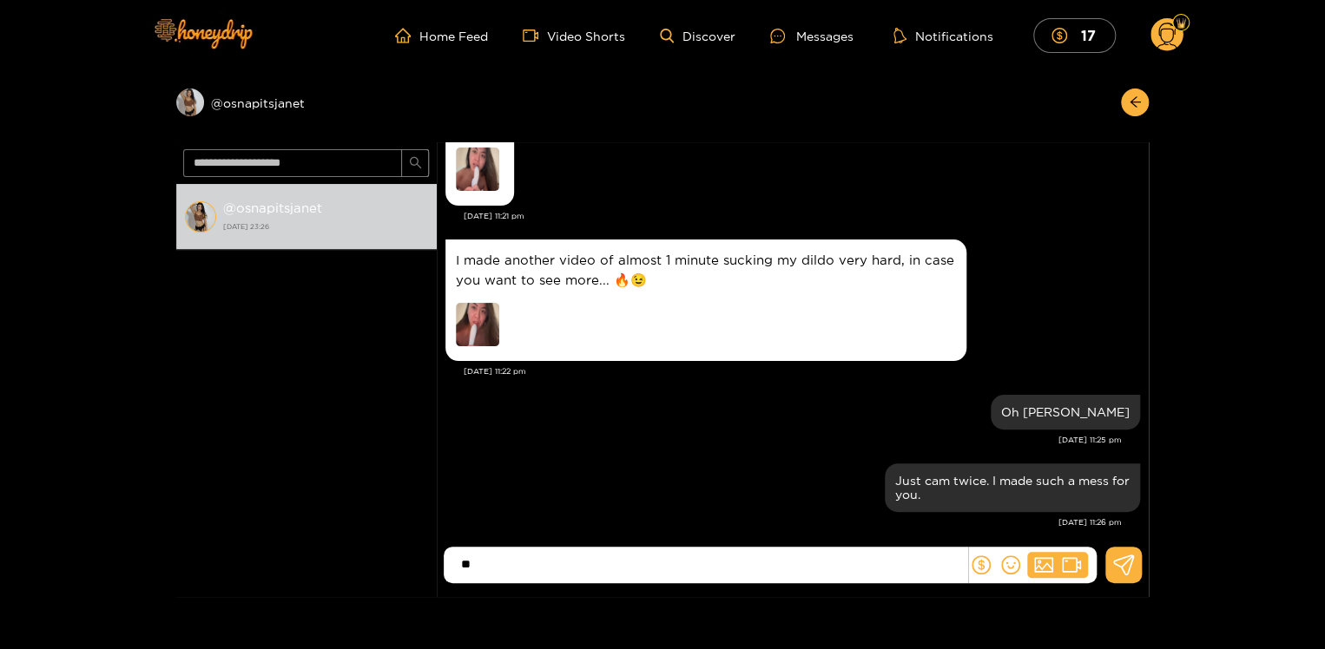
type input "*"
type input "**********"
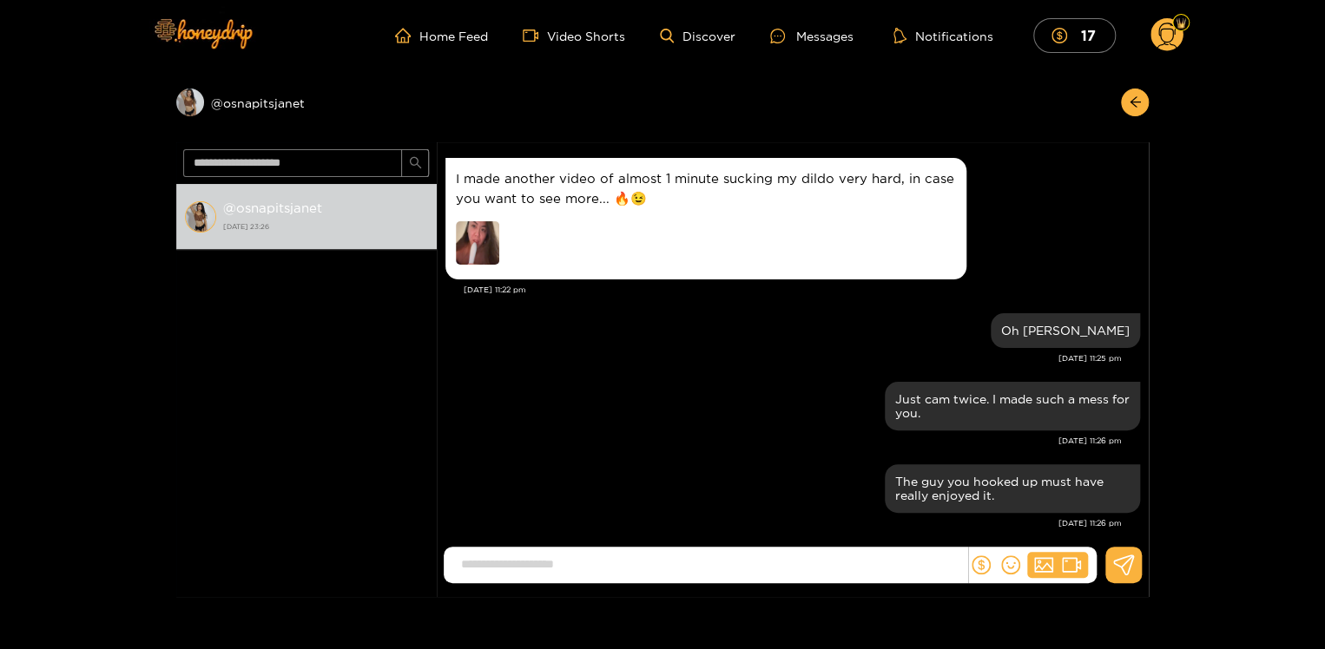
type input "*"
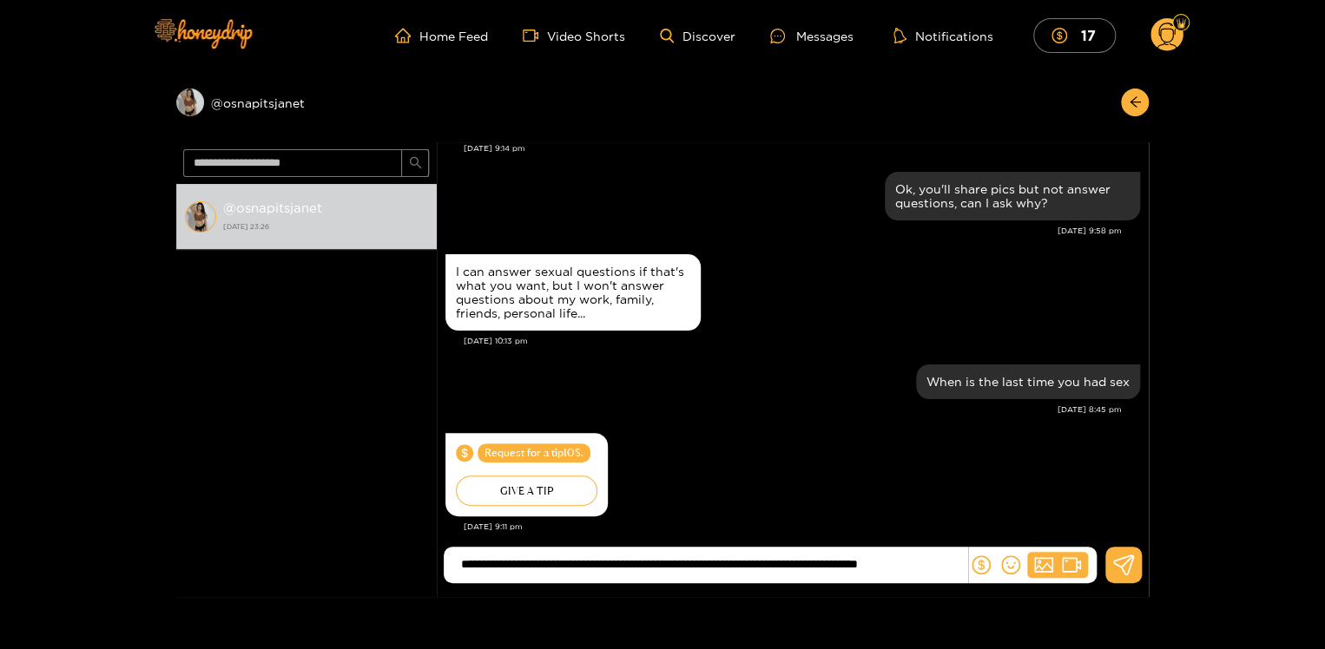
scroll to position [2035, 0]
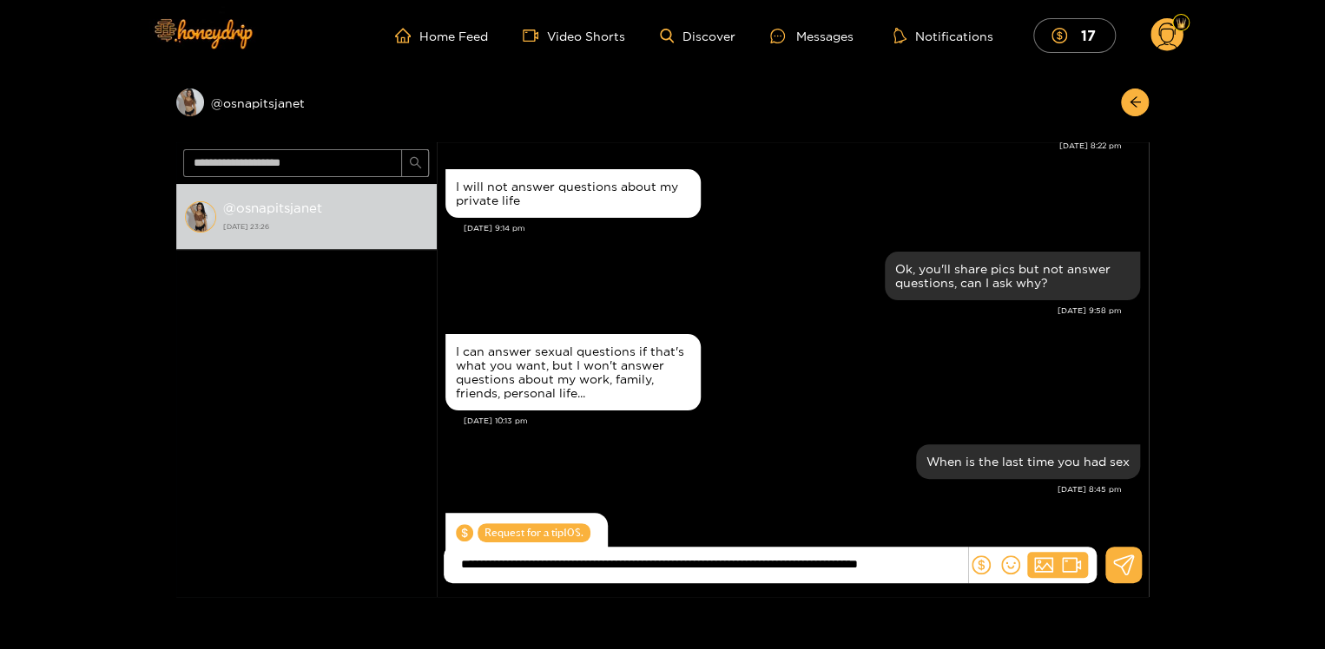
type input "**********"
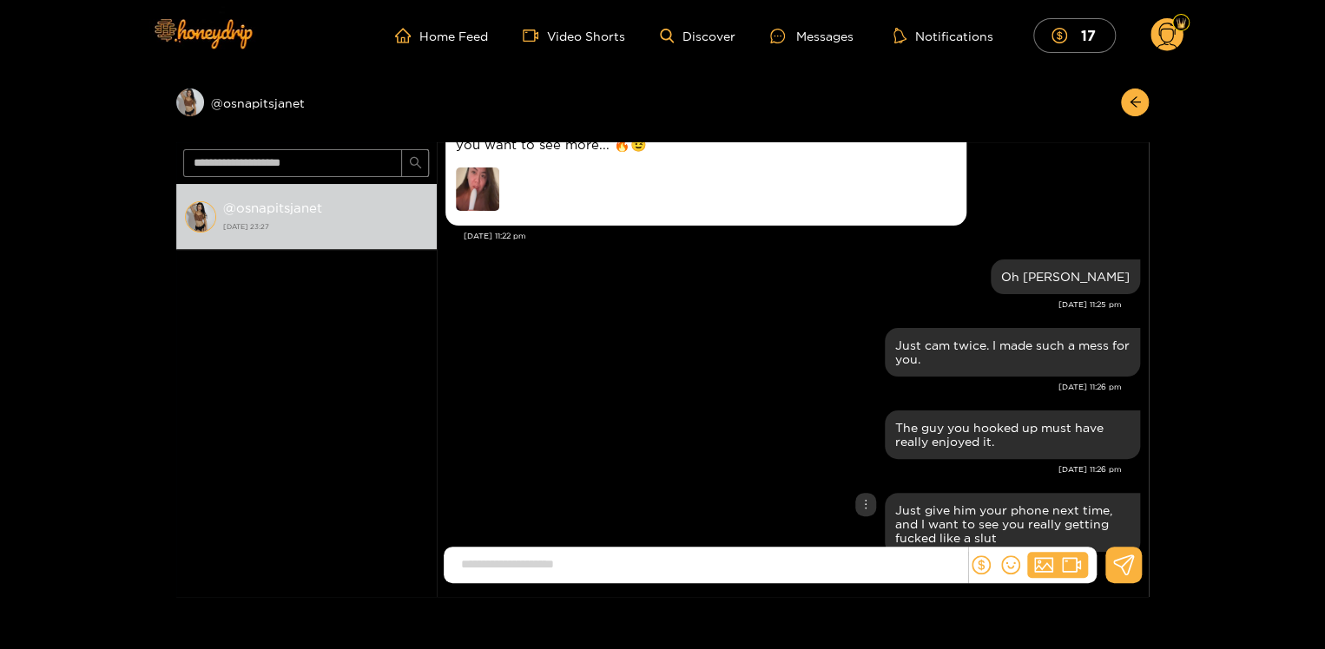
scroll to position [136, 0]
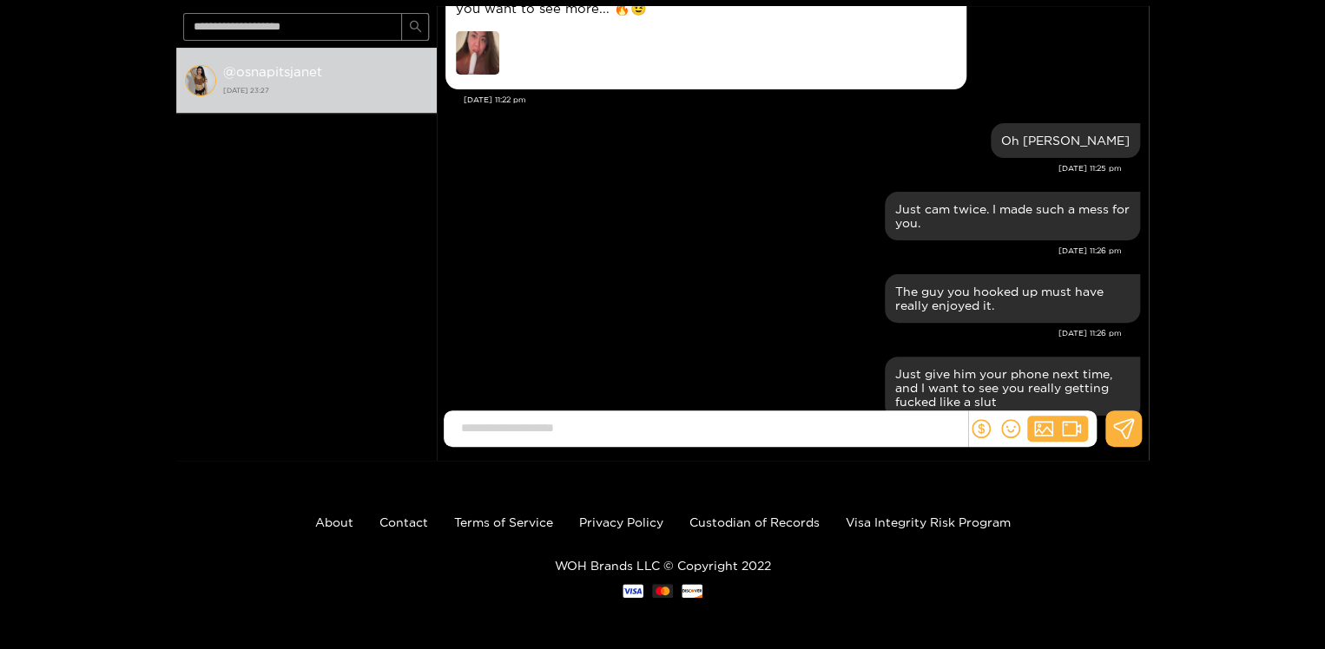
click at [583, 425] on input at bounding box center [709, 428] width 515 height 29
type input "**********"
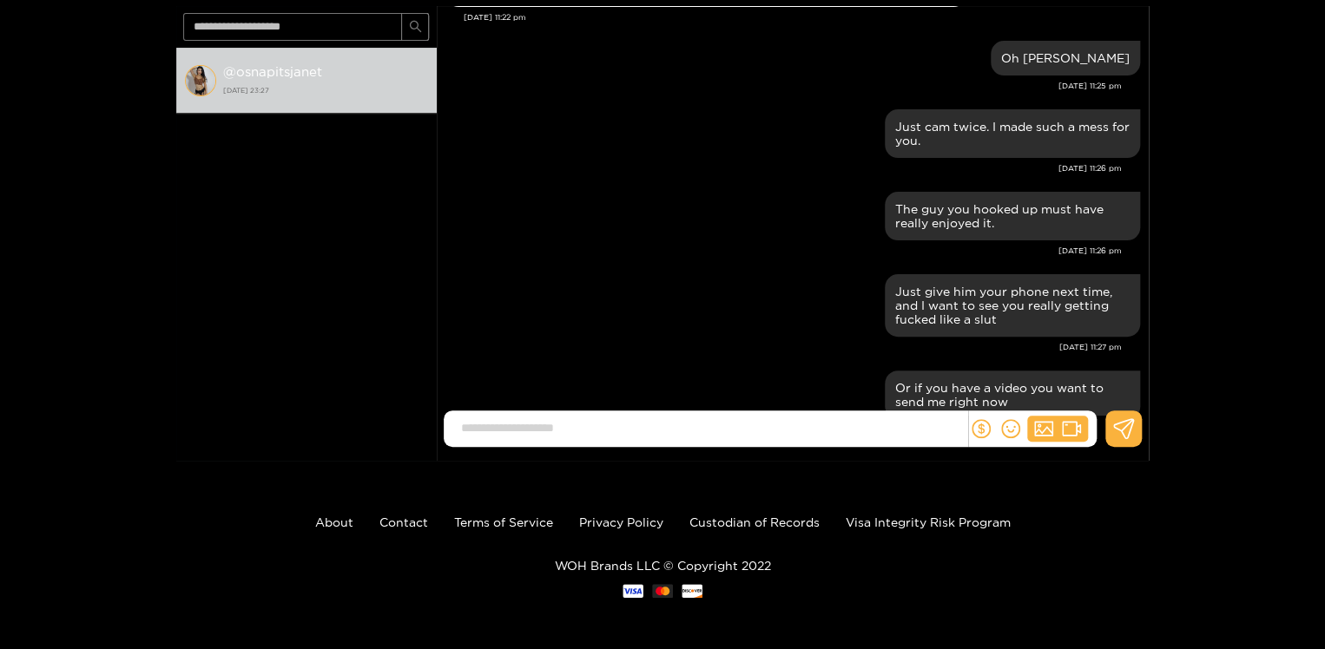
click at [618, 427] on input at bounding box center [709, 428] width 515 height 29
type input "**********"
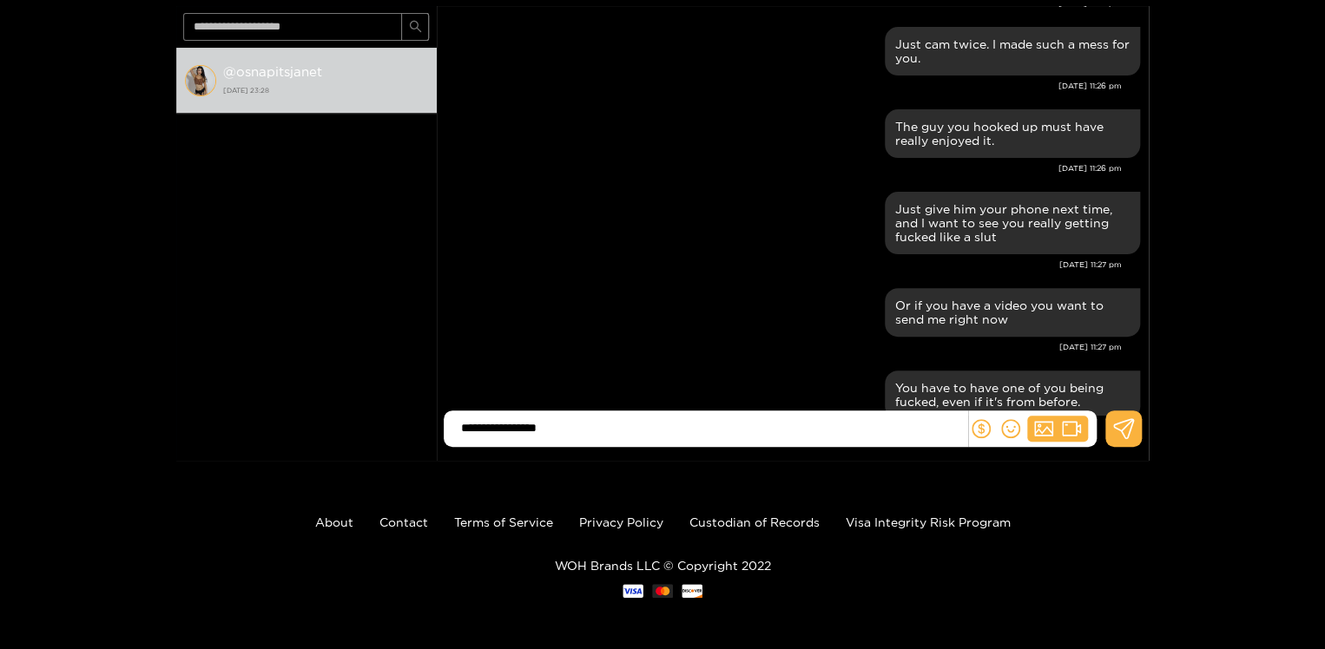
type input "**********"
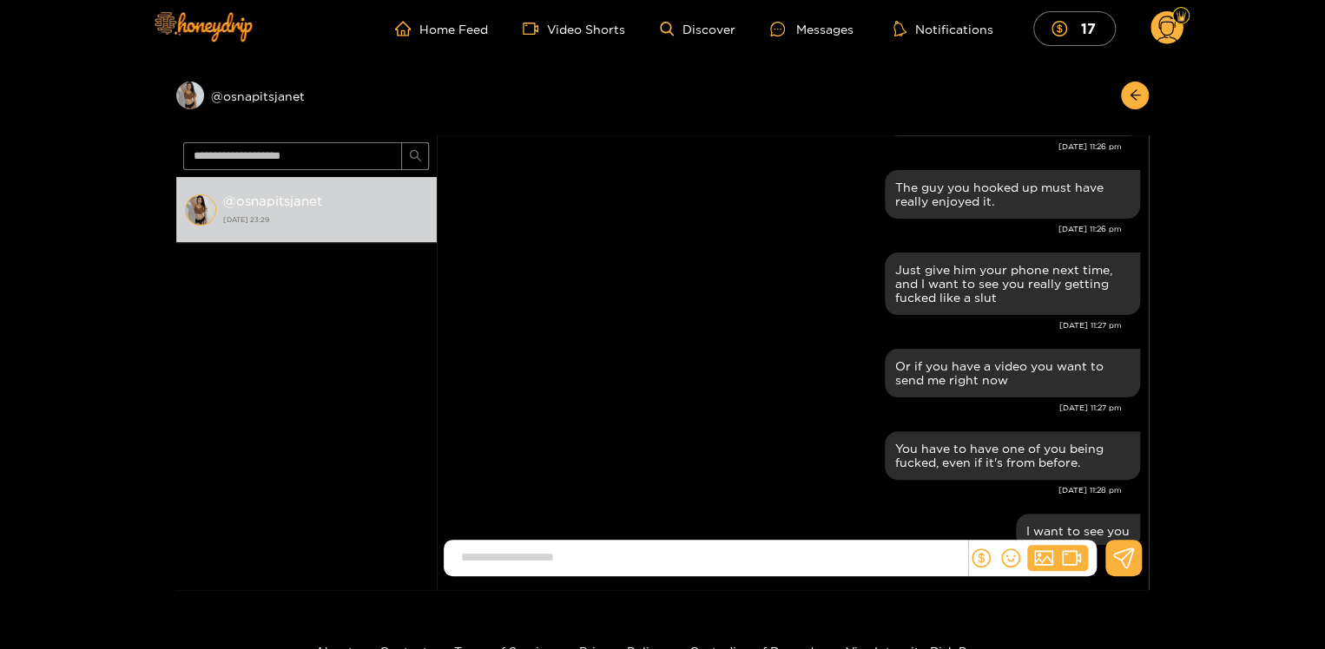
scroll to position [4, 0]
